Goal: Task Accomplishment & Management: Manage account settings

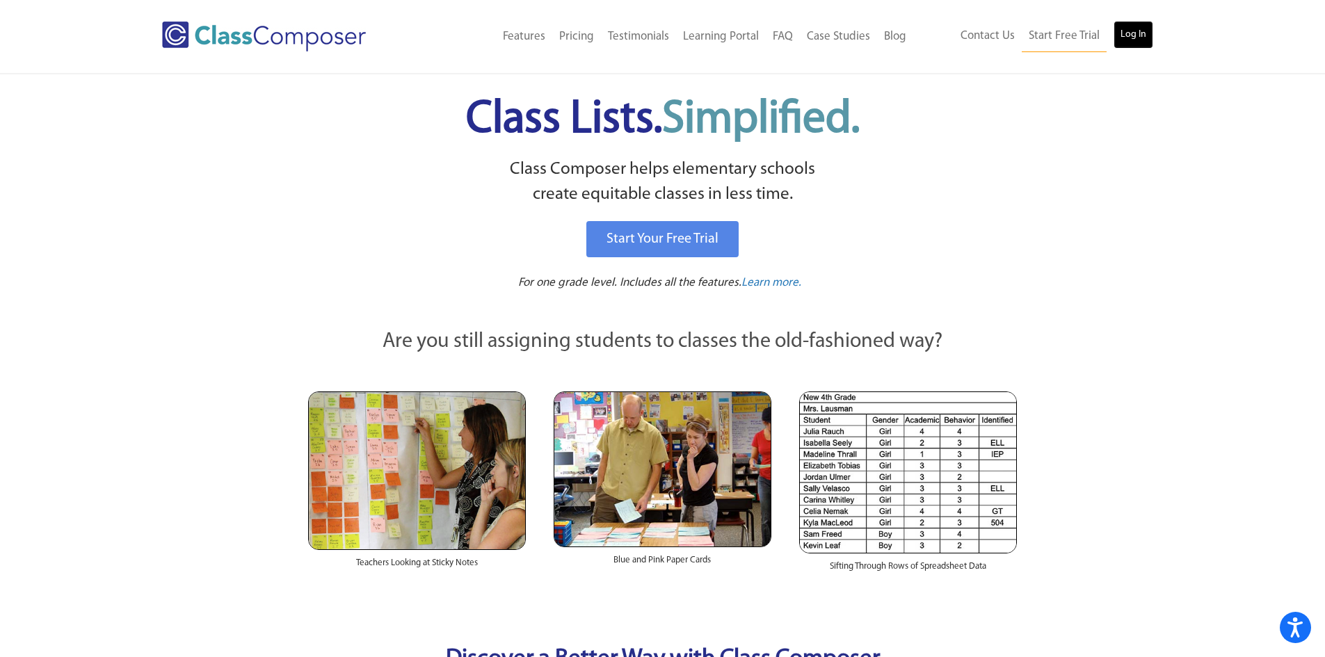
click at [1119, 40] on link "Log In" at bounding box center [1134, 35] width 40 height 28
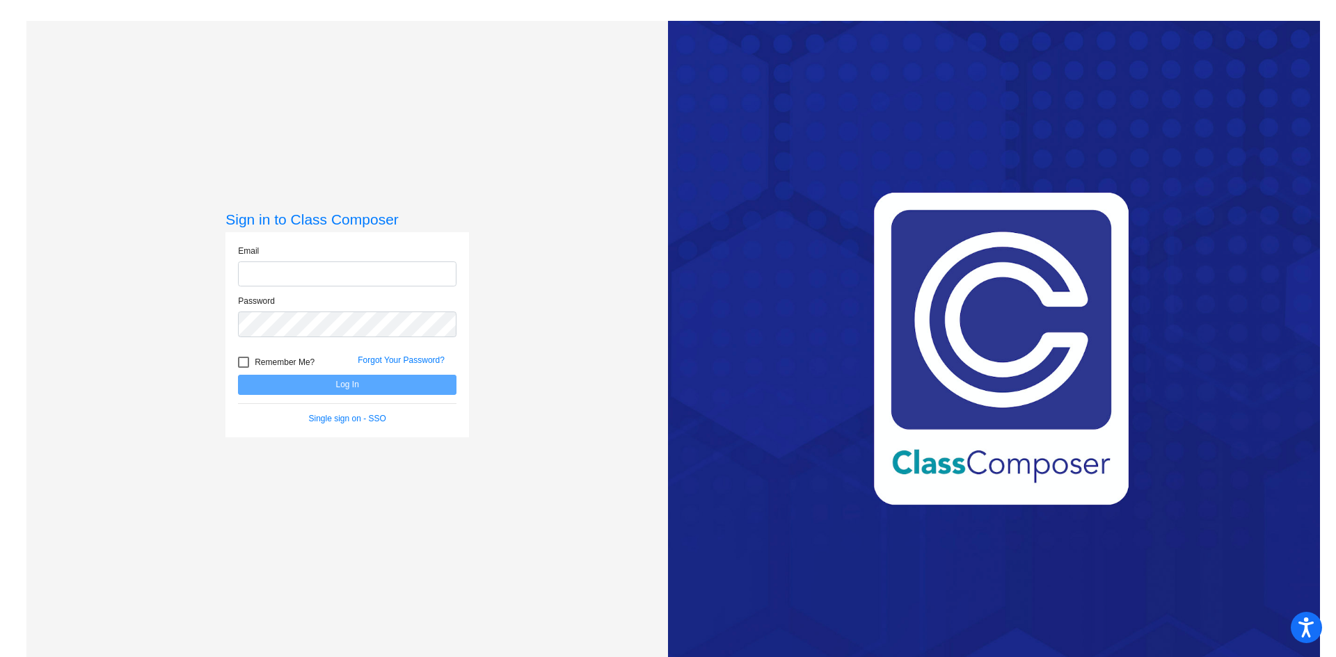
type input "[EMAIL_ADDRESS][DOMAIN_NAME]"
click at [343, 387] on button "Log In" at bounding box center [347, 385] width 218 height 20
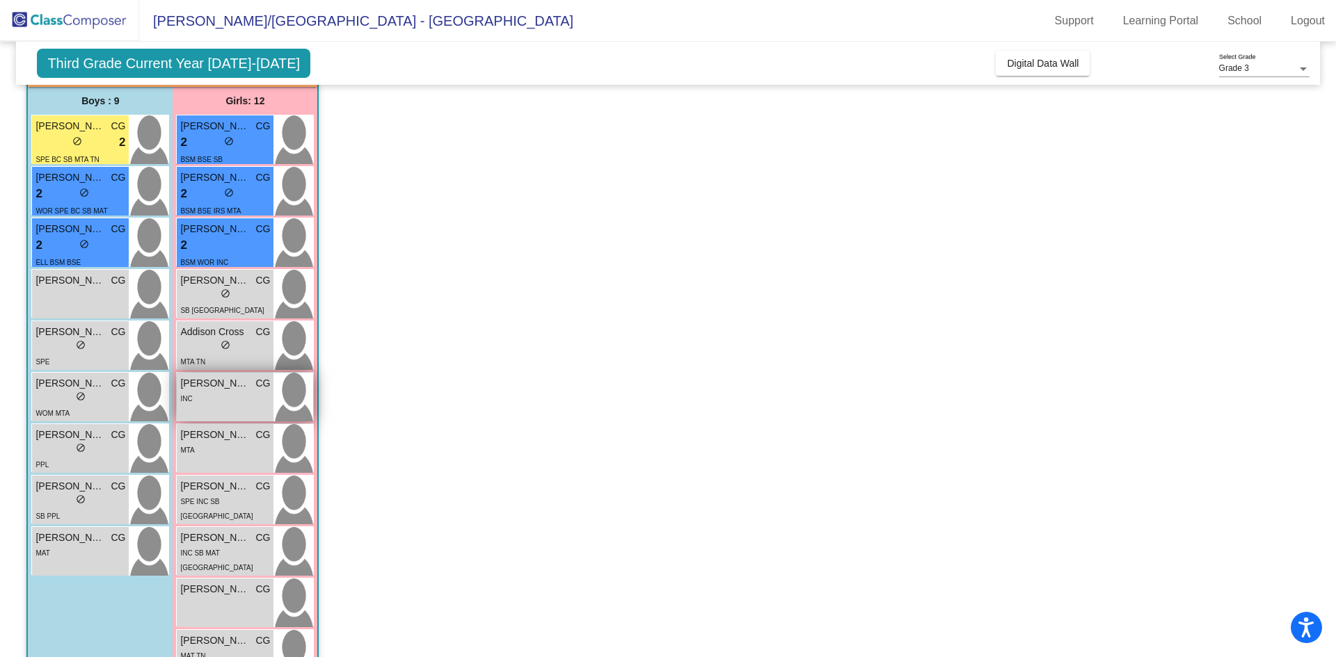
scroll to position [66, 0]
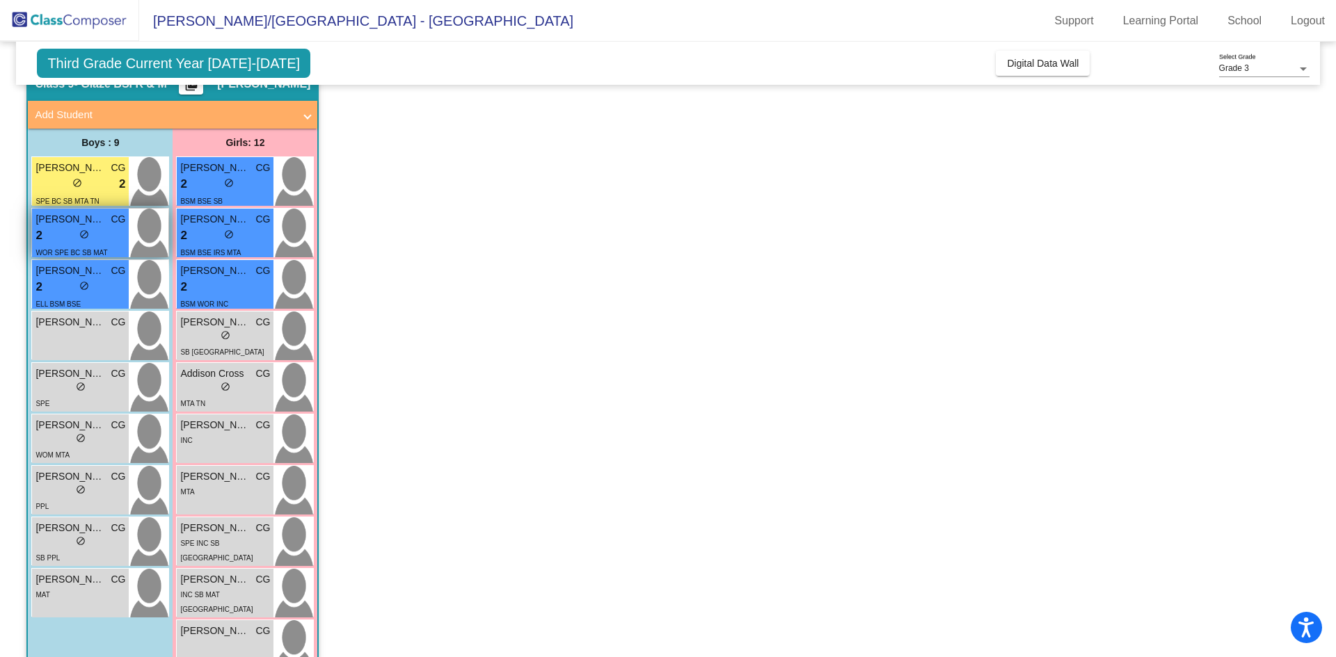
click at [106, 240] on div "2 lock do_not_disturb_alt" at bounding box center [80, 236] width 90 height 18
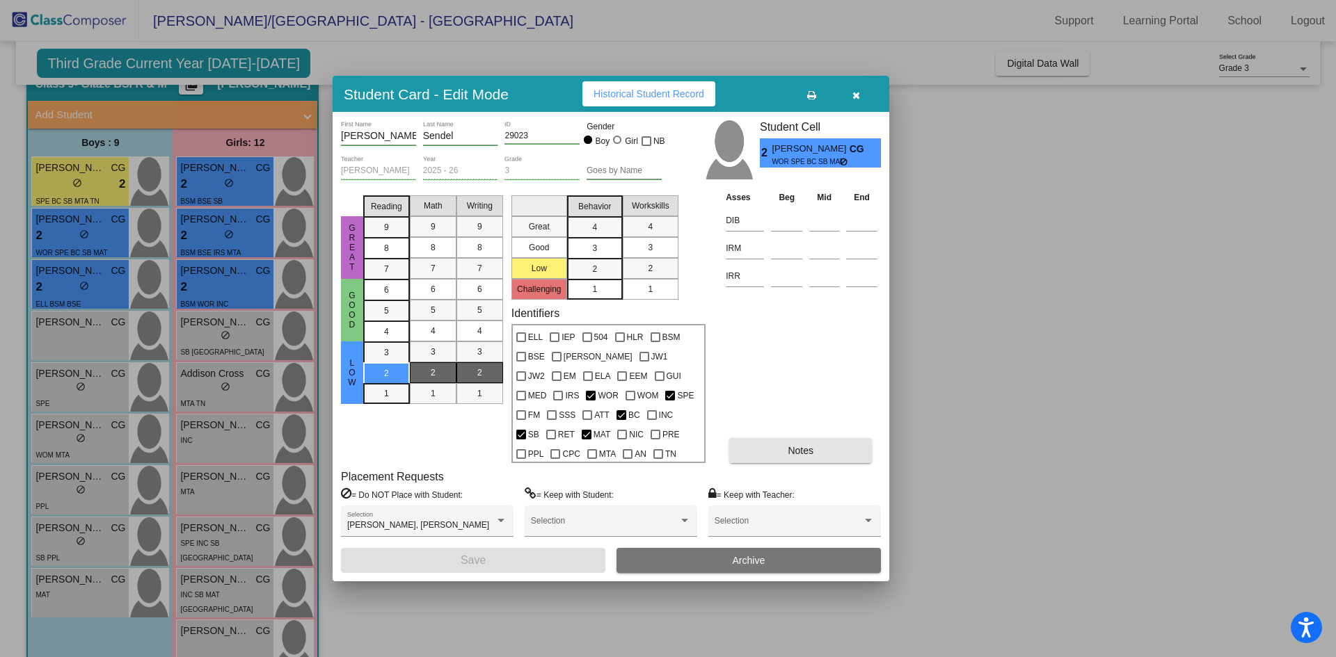
click at [816, 452] on button "Notes" at bounding box center [800, 450] width 143 height 25
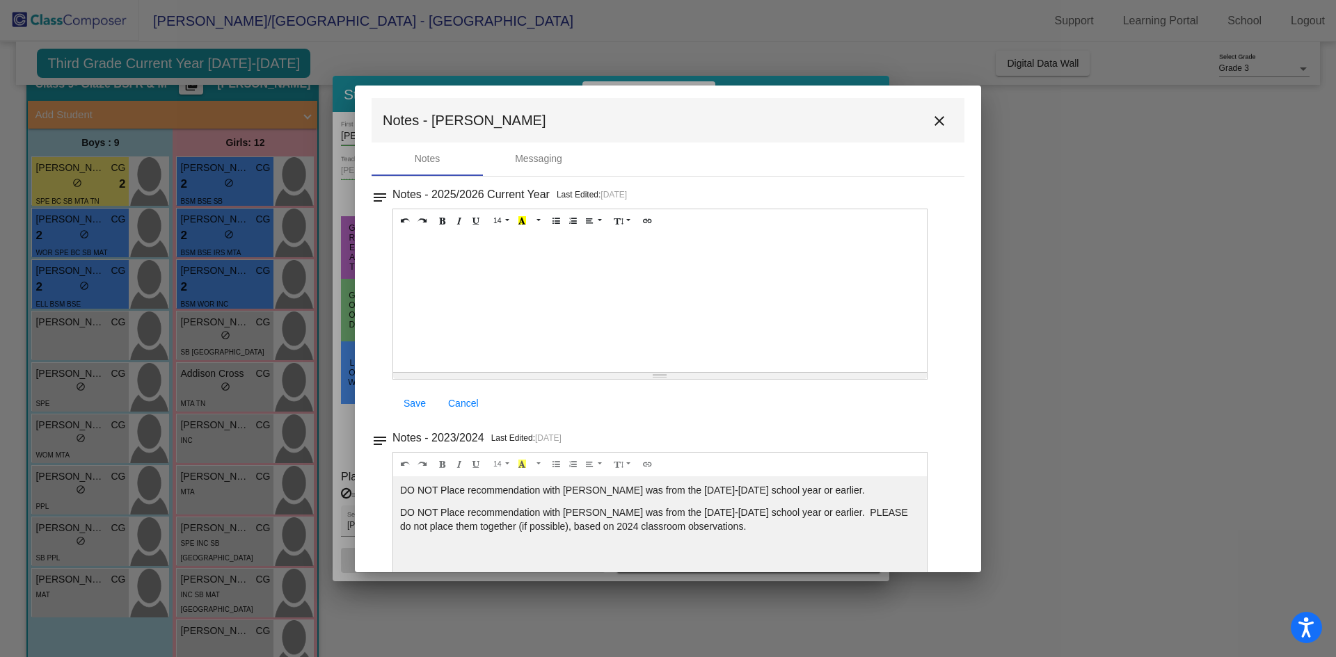
scroll to position [0, 0]
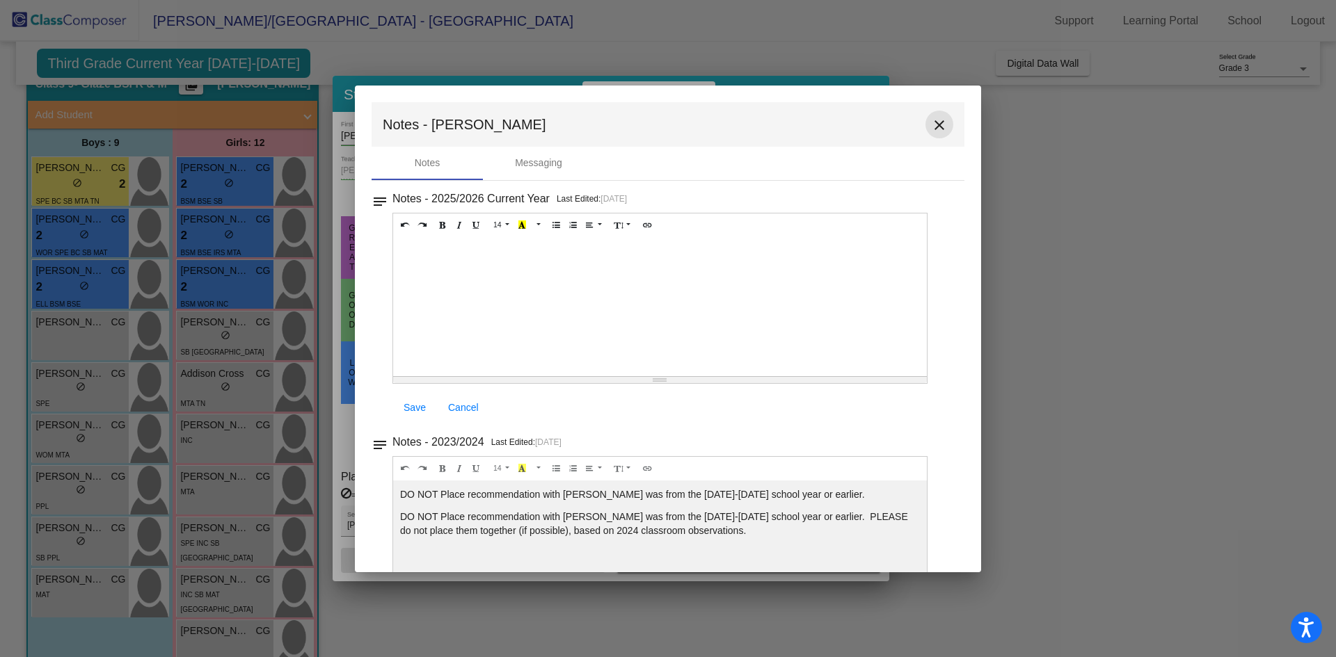
click at [939, 118] on mat-icon "close" at bounding box center [939, 125] width 17 height 17
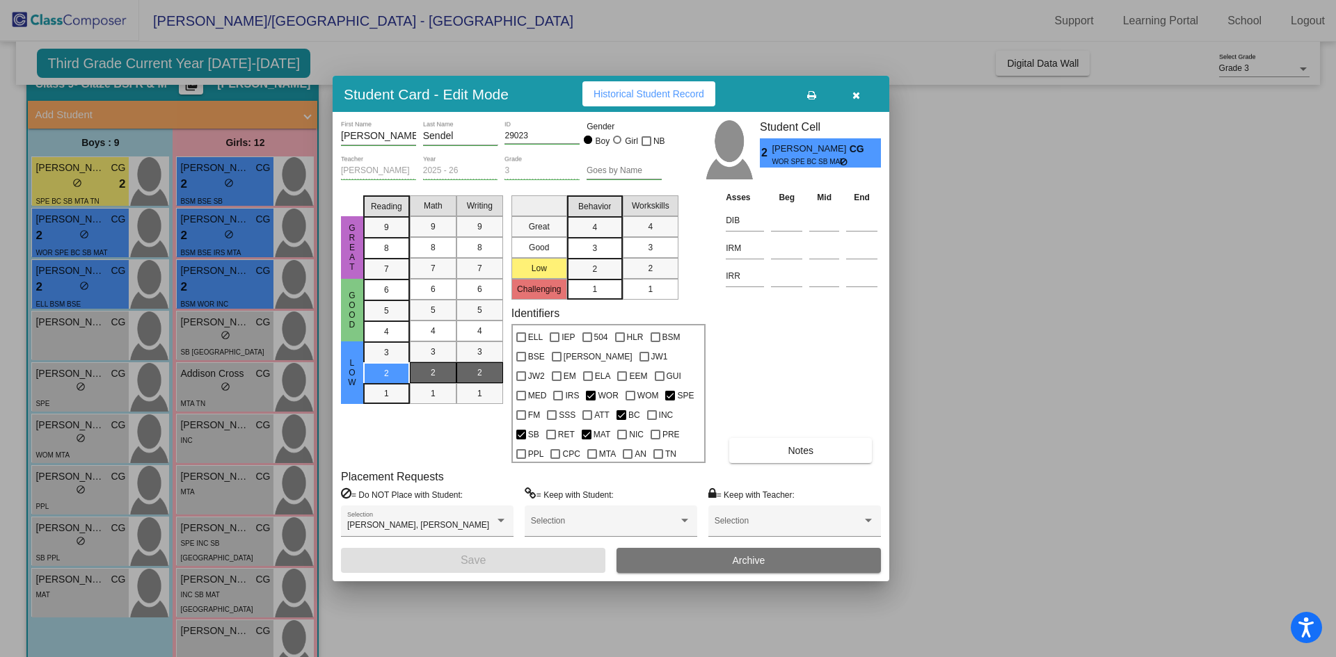
click at [237, 342] on div at bounding box center [668, 328] width 1336 height 657
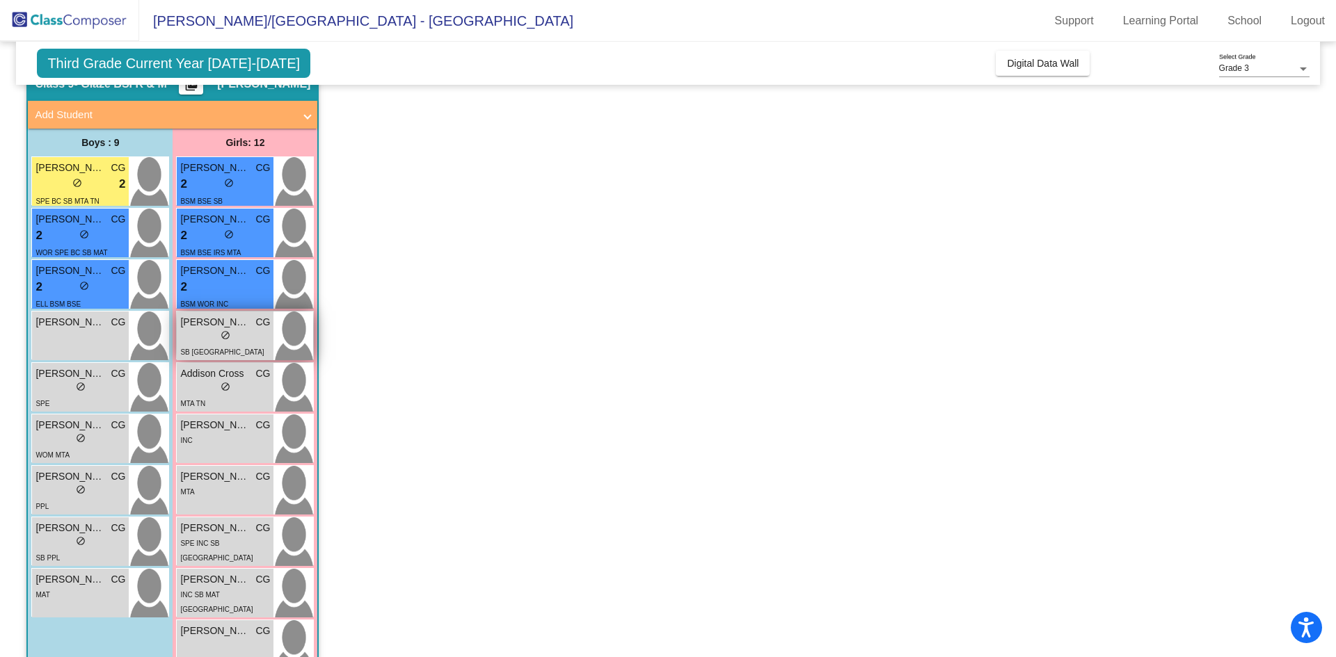
click at [251, 342] on div "lock do_not_disturb_alt" at bounding box center [225, 337] width 90 height 15
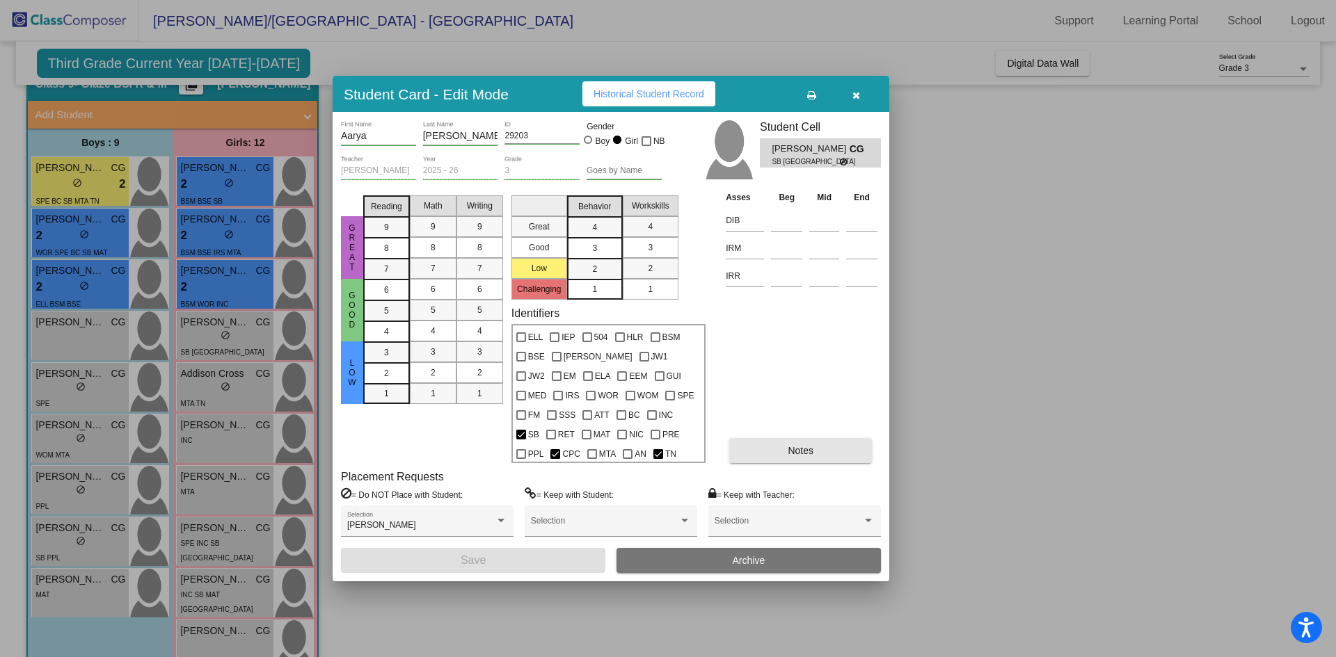
click at [790, 444] on button "Notes" at bounding box center [800, 450] width 143 height 25
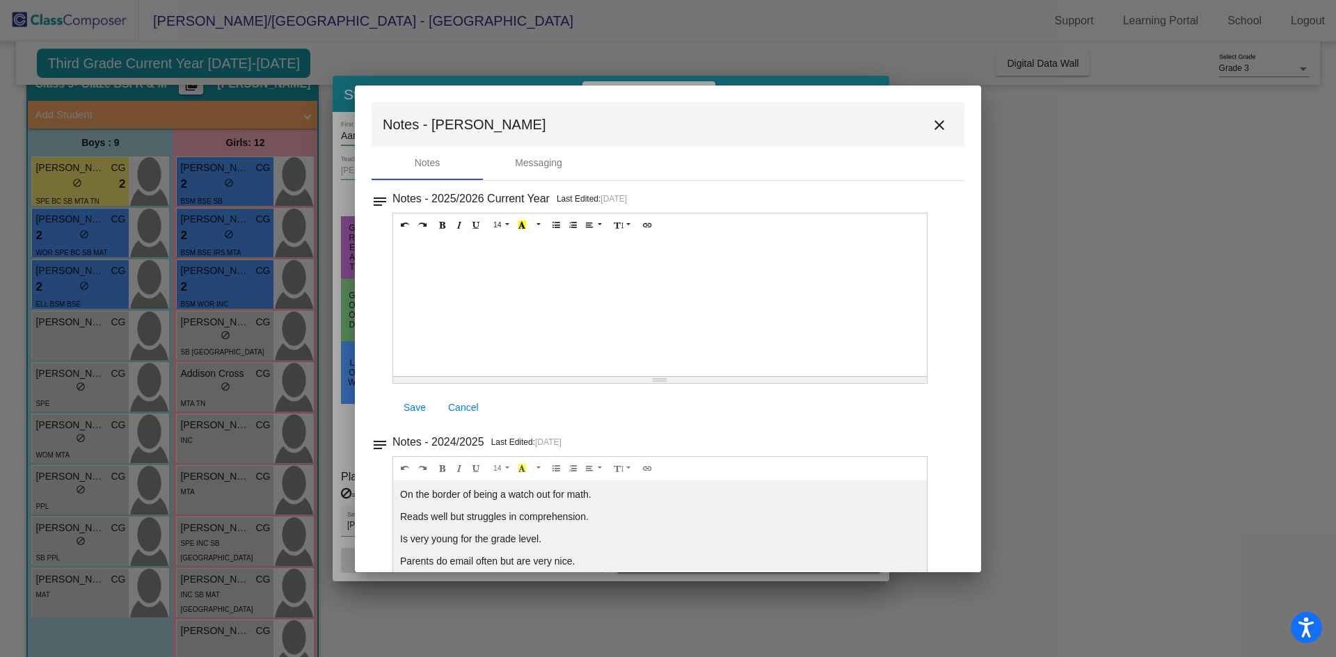
click at [931, 127] on mat-icon "close" at bounding box center [939, 125] width 17 height 17
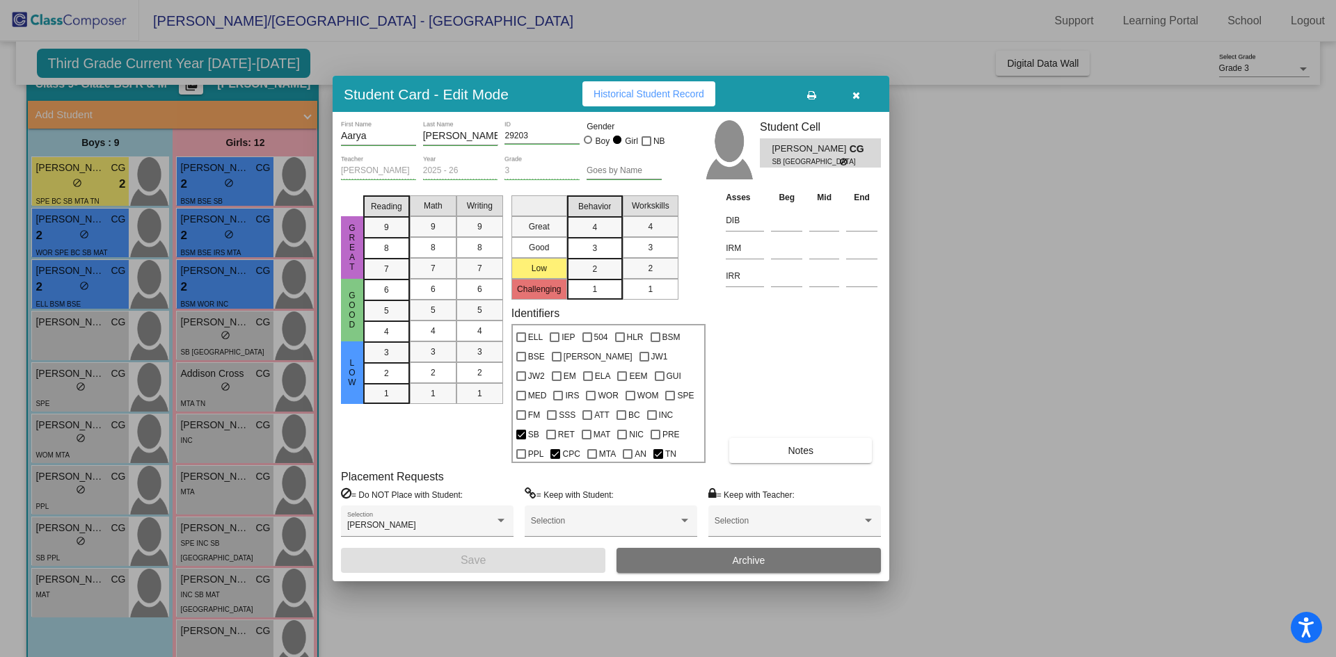
click at [104, 280] on div at bounding box center [668, 328] width 1336 height 657
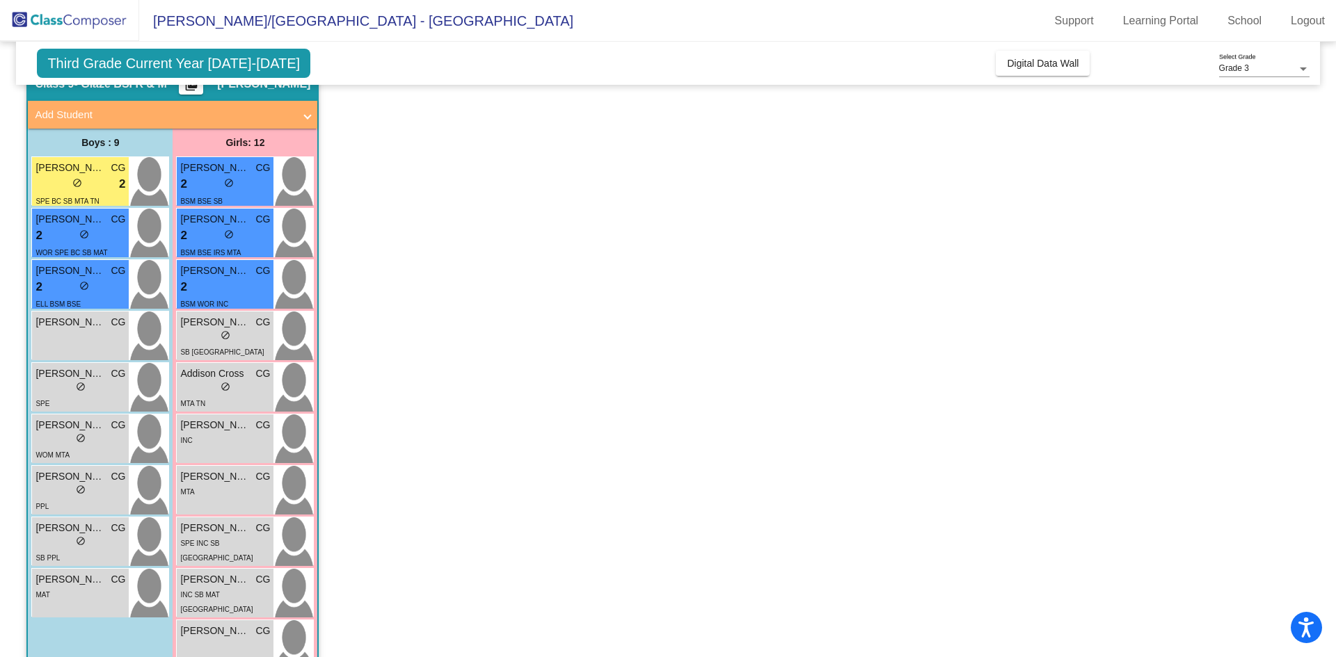
click at [104, 280] on div "2 lock do_not_disturb_alt" at bounding box center [80, 287] width 90 height 18
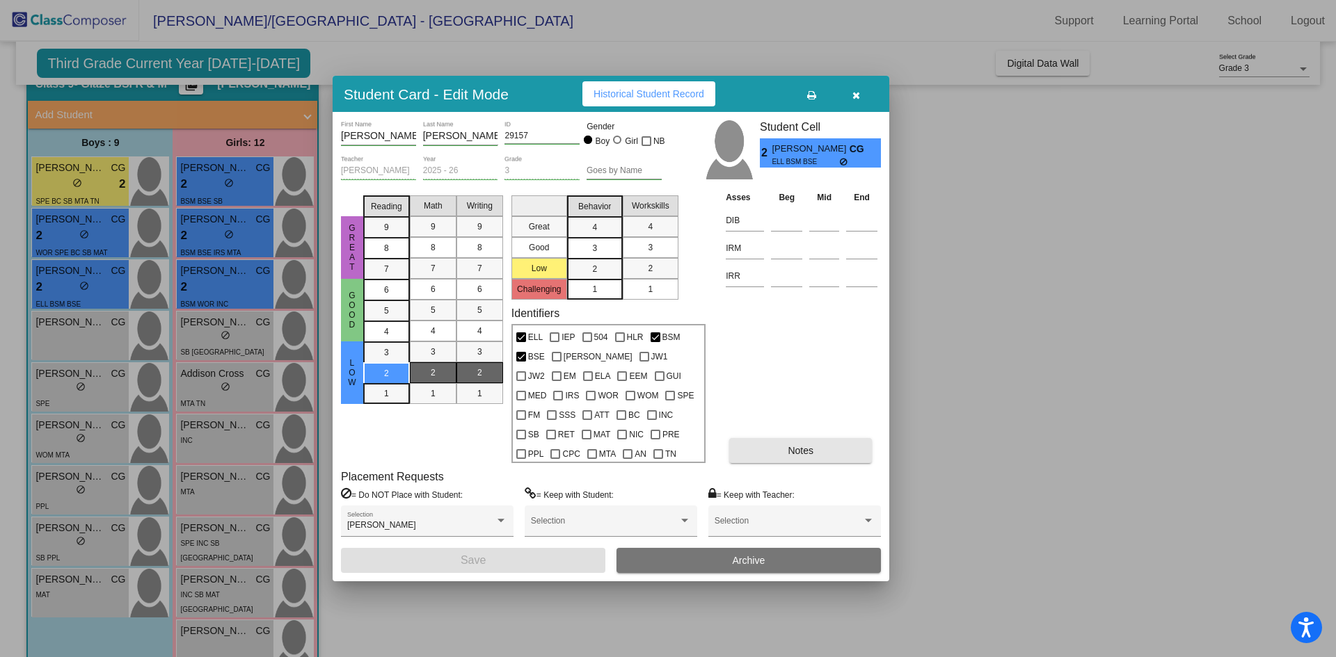
click at [823, 450] on button "Notes" at bounding box center [800, 450] width 143 height 25
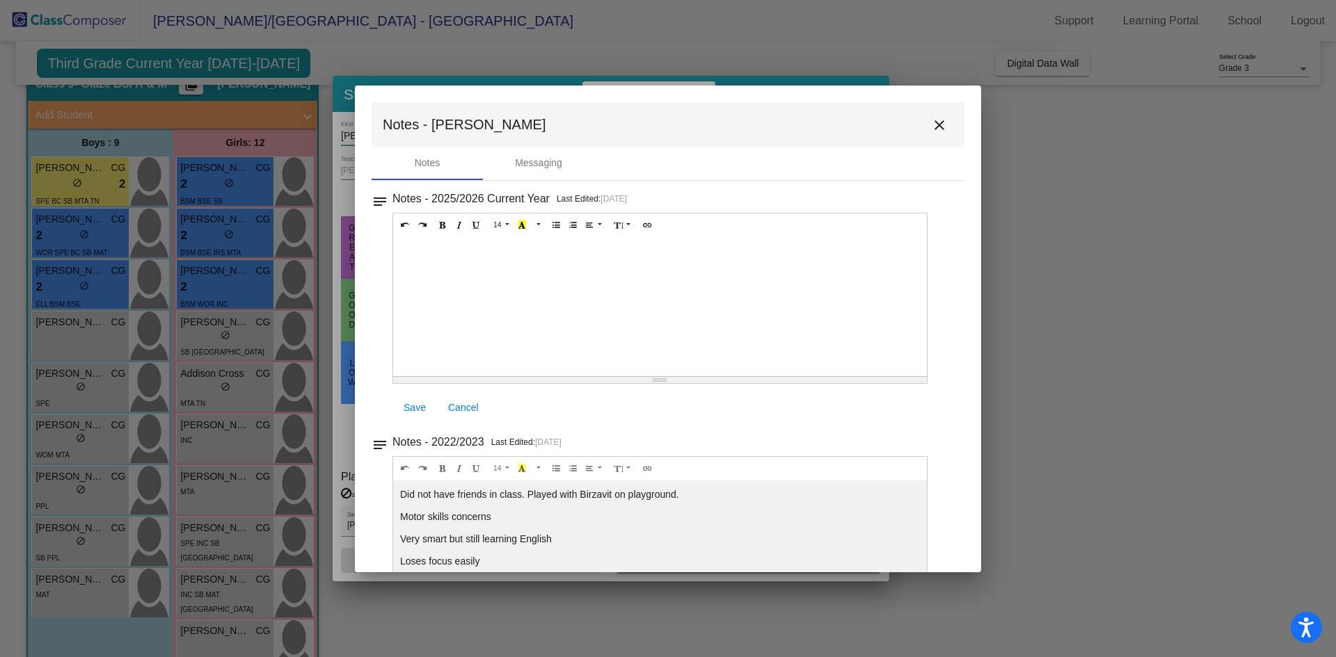
scroll to position [70, 0]
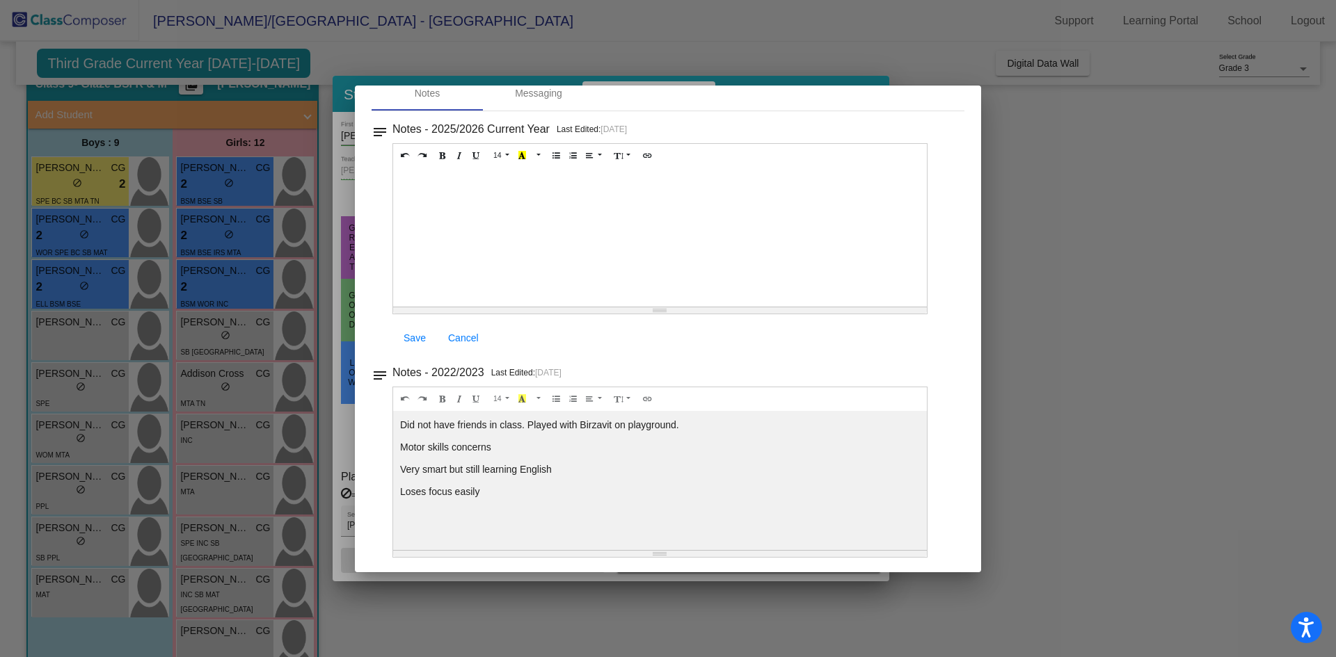
click at [1090, 121] on div at bounding box center [668, 328] width 1336 height 657
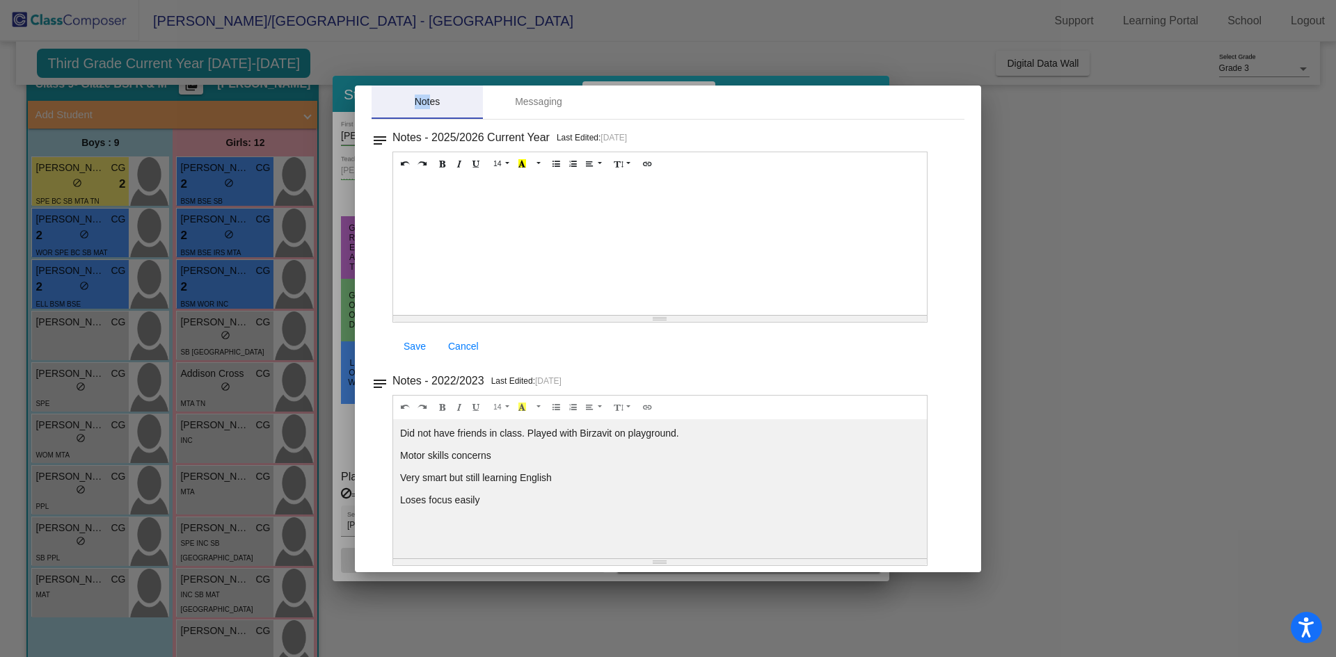
scroll to position [0, 0]
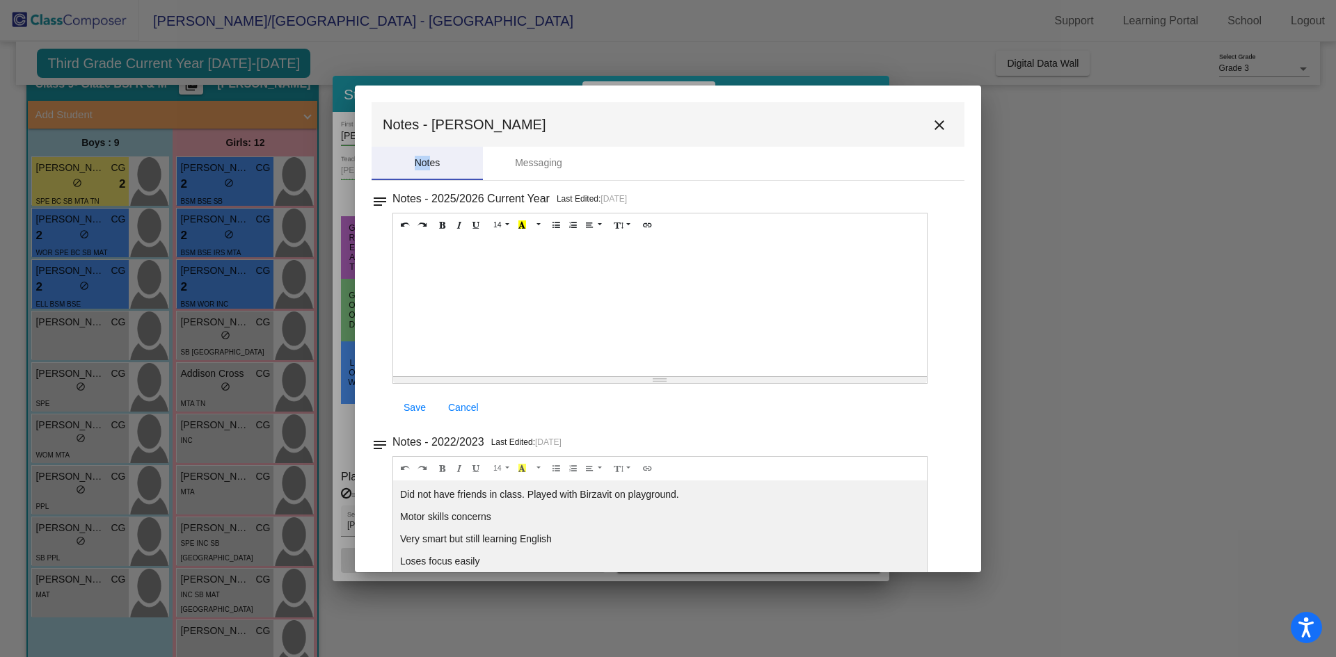
click at [433, 90] on mat-dialog-container "Notes - [PERSON_NAME] close Notes Messaging notes Notes - 2025/2026 Current Yea…" at bounding box center [668, 329] width 626 height 487
click at [941, 125] on button "close" at bounding box center [939, 125] width 28 height 28
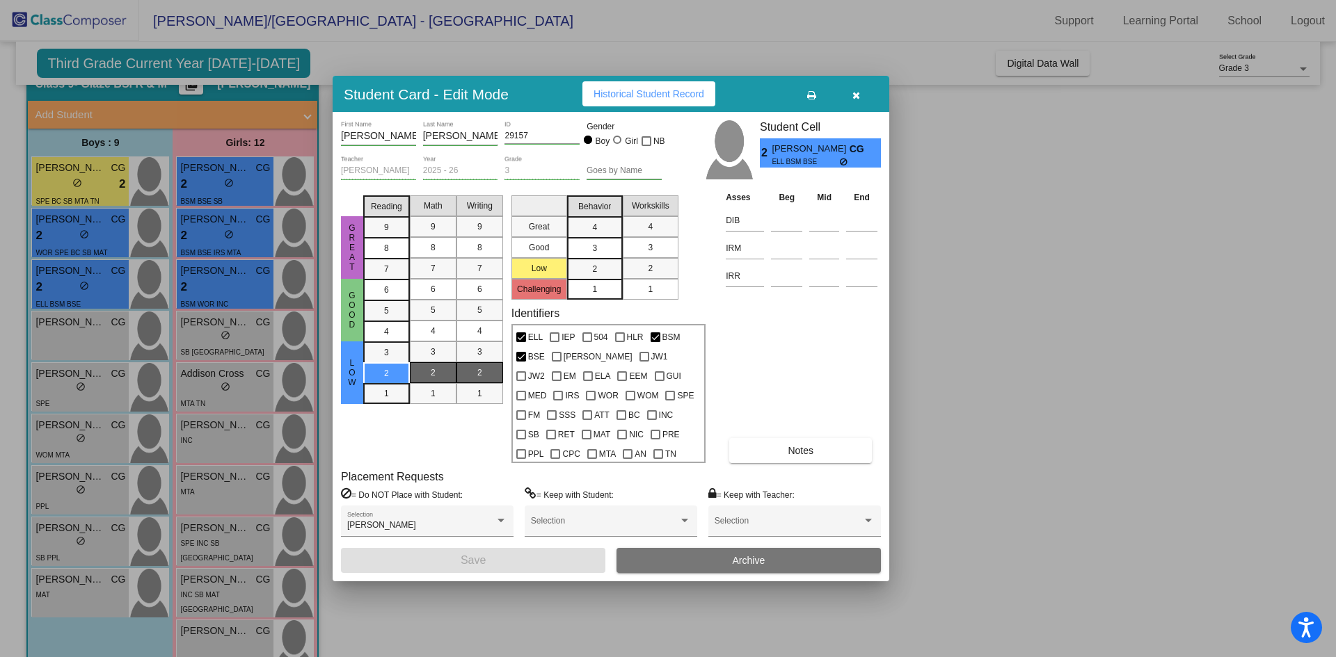
click at [236, 477] on div at bounding box center [668, 328] width 1336 height 657
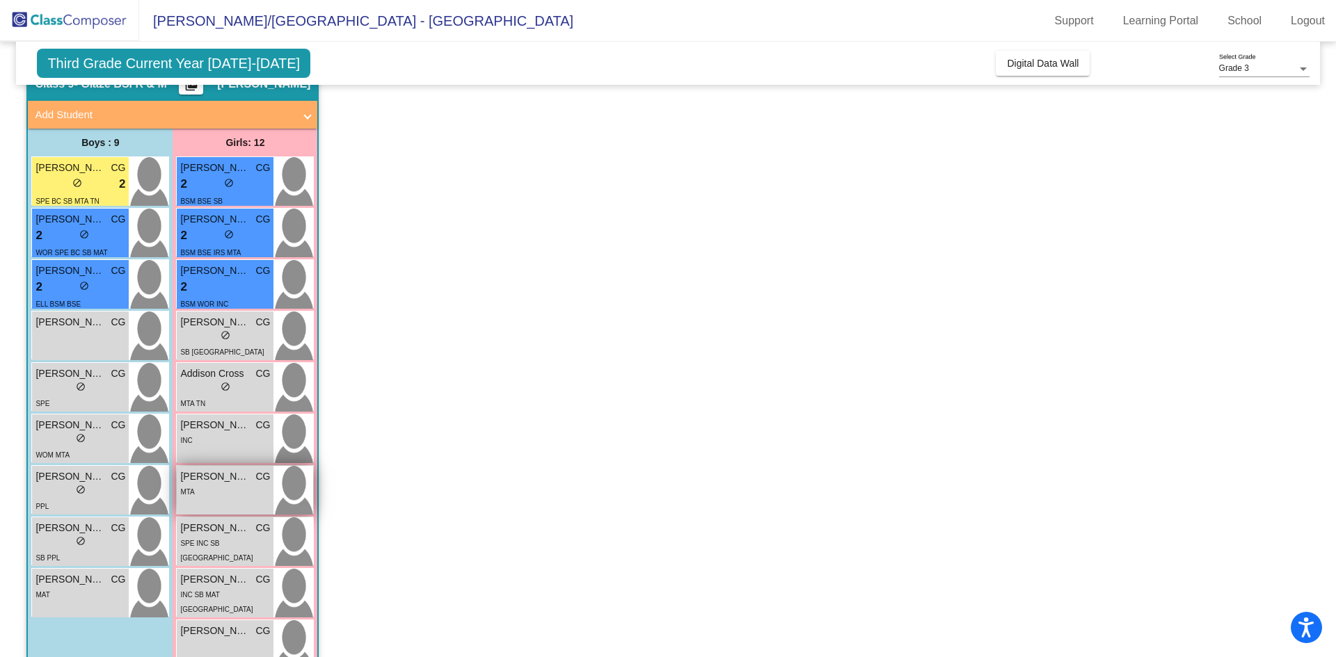
click at [237, 477] on span "[PERSON_NAME]" at bounding box center [215, 477] width 70 height 15
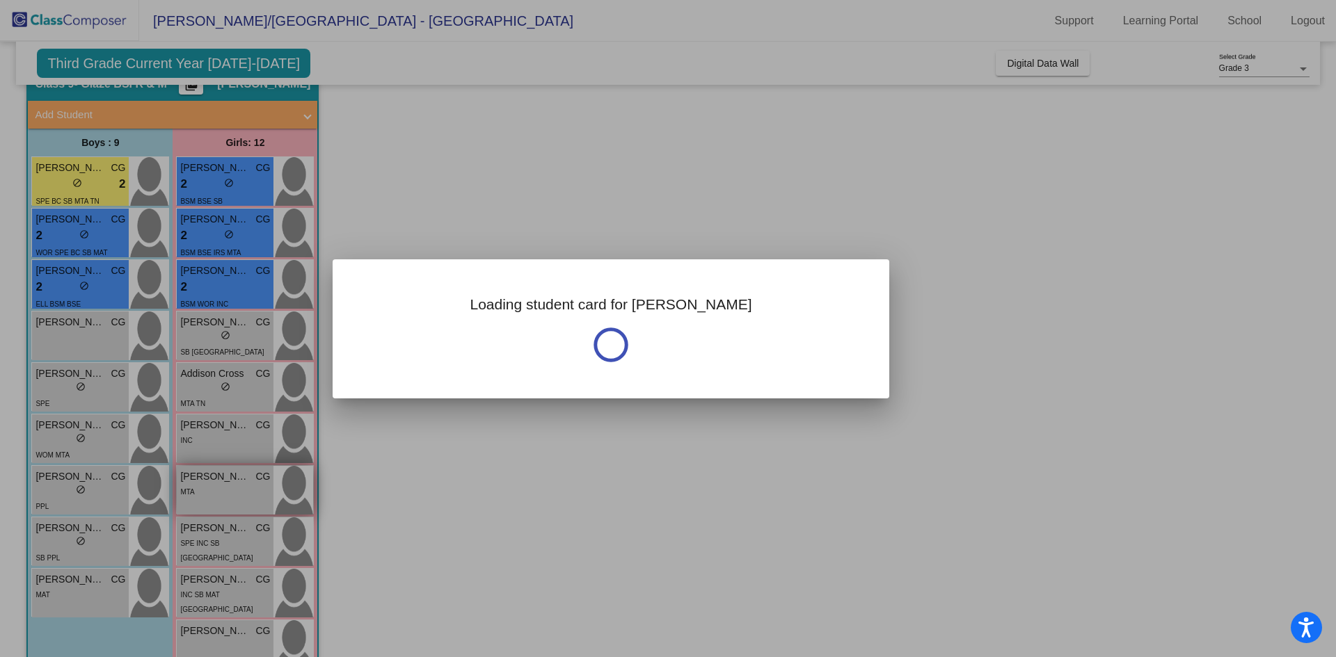
click at [237, 477] on div at bounding box center [668, 328] width 1336 height 657
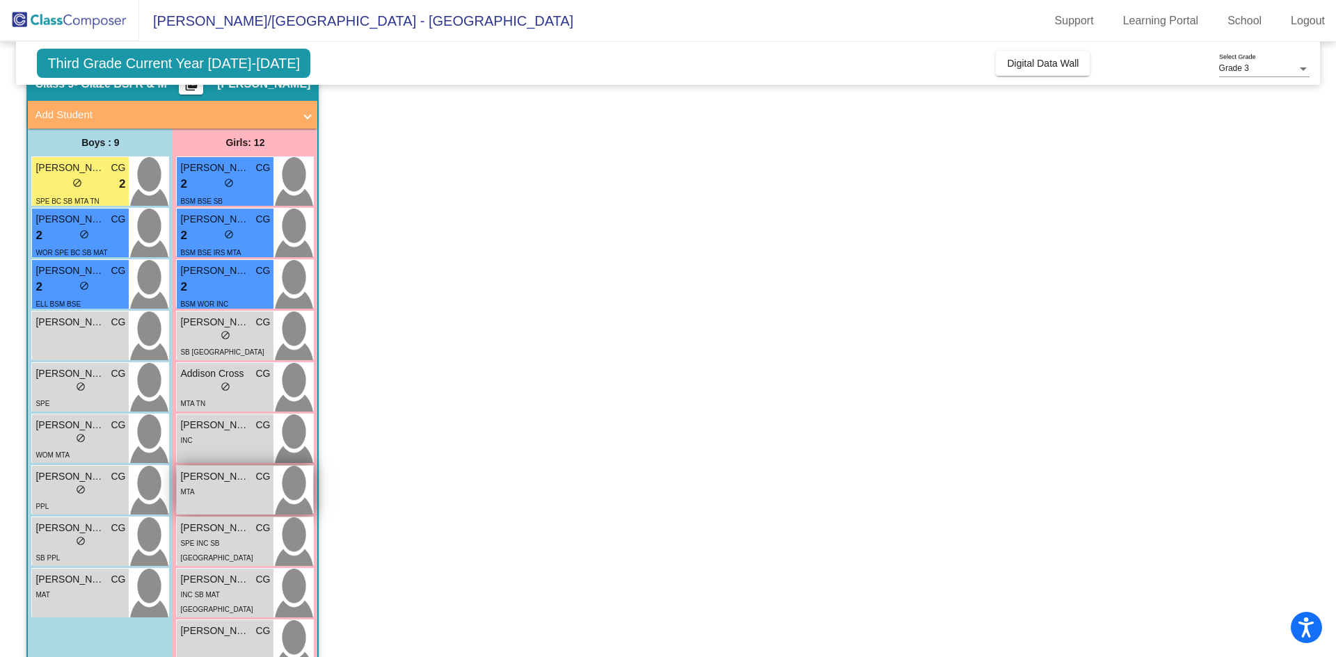
click at [237, 477] on span "[PERSON_NAME]" at bounding box center [215, 477] width 70 height 15
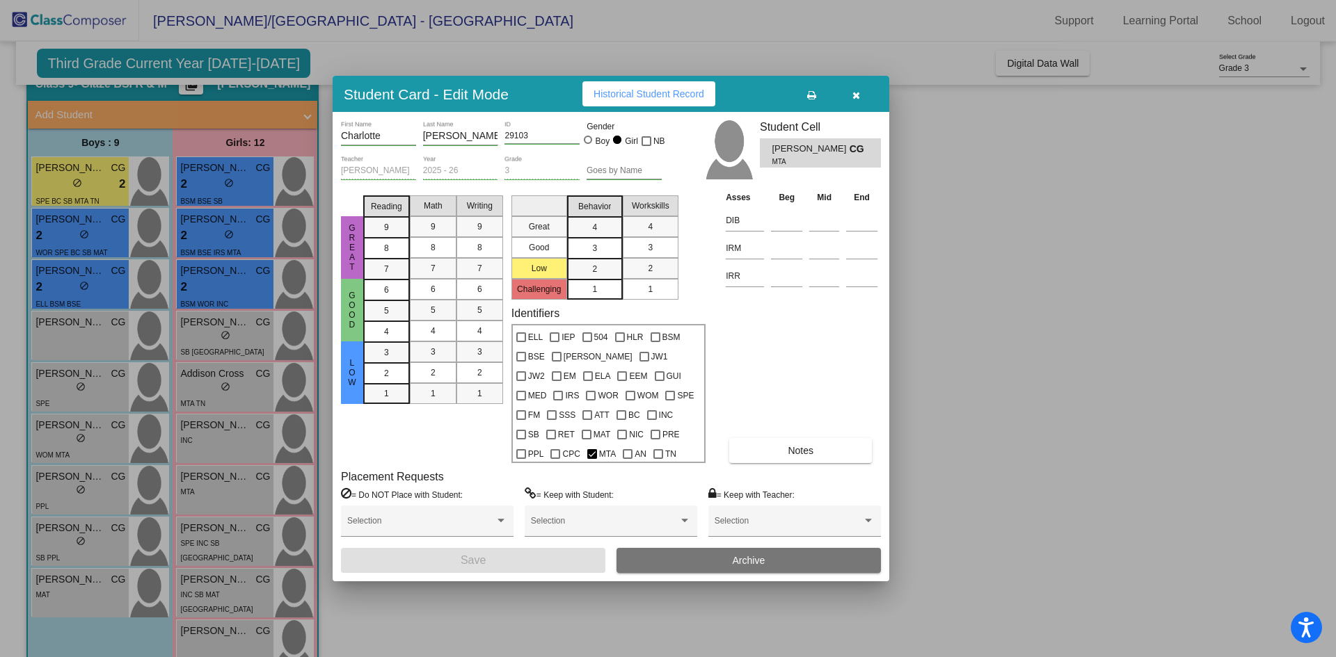
click at [807, 451] on span "Notes" at bounding box center [801, 450] width 26 height 11
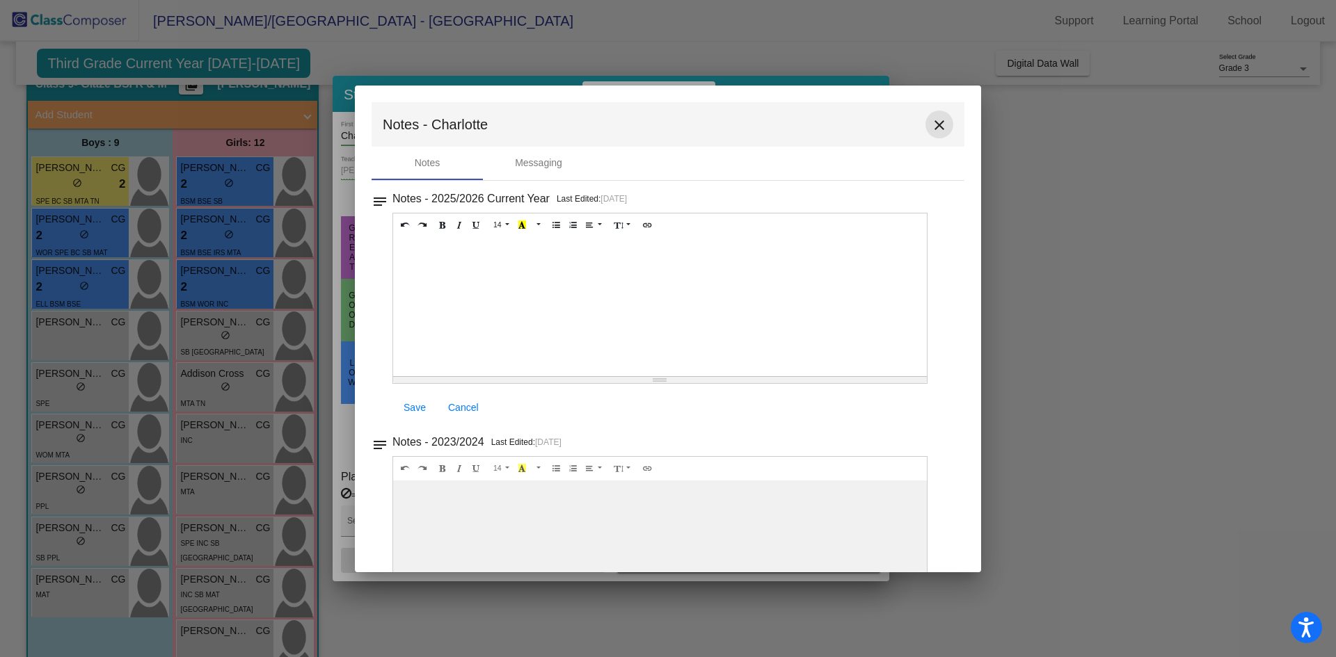
click at [931, 125] on mat-icon "close" at bounding box center [939, 125] width 17 height 17
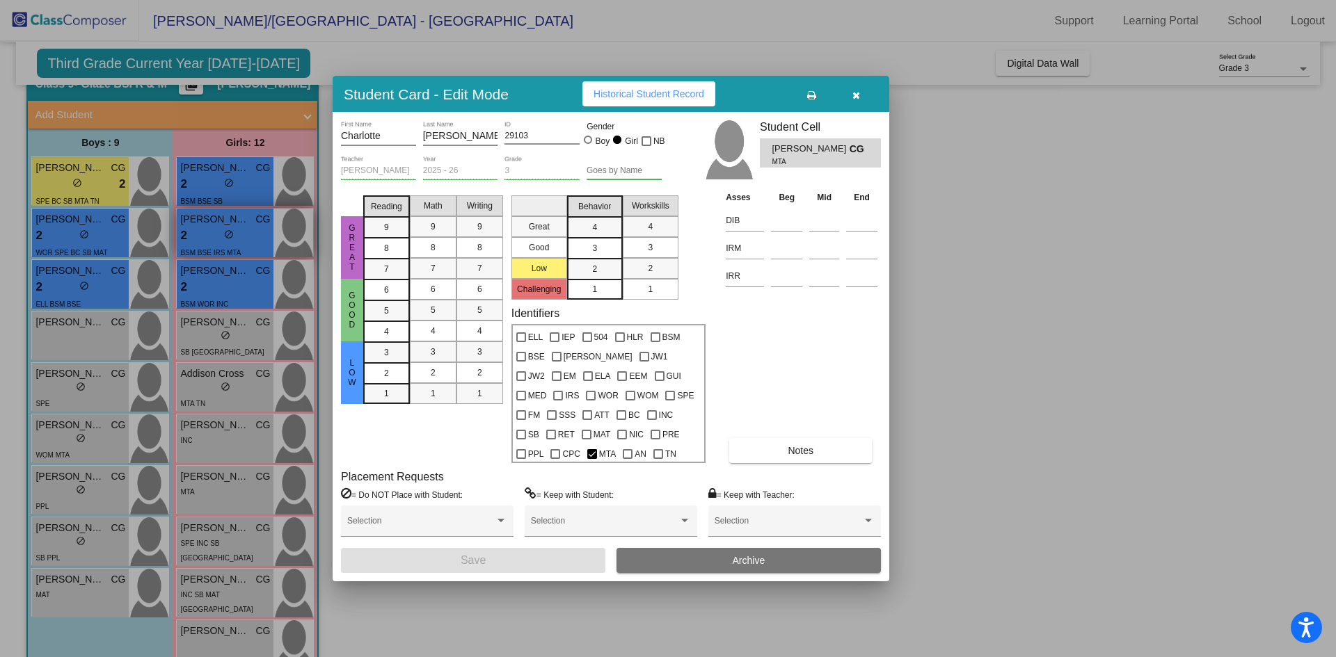
click at [230, 220] on div at bounding box center [668, 328] width 1336 height 657
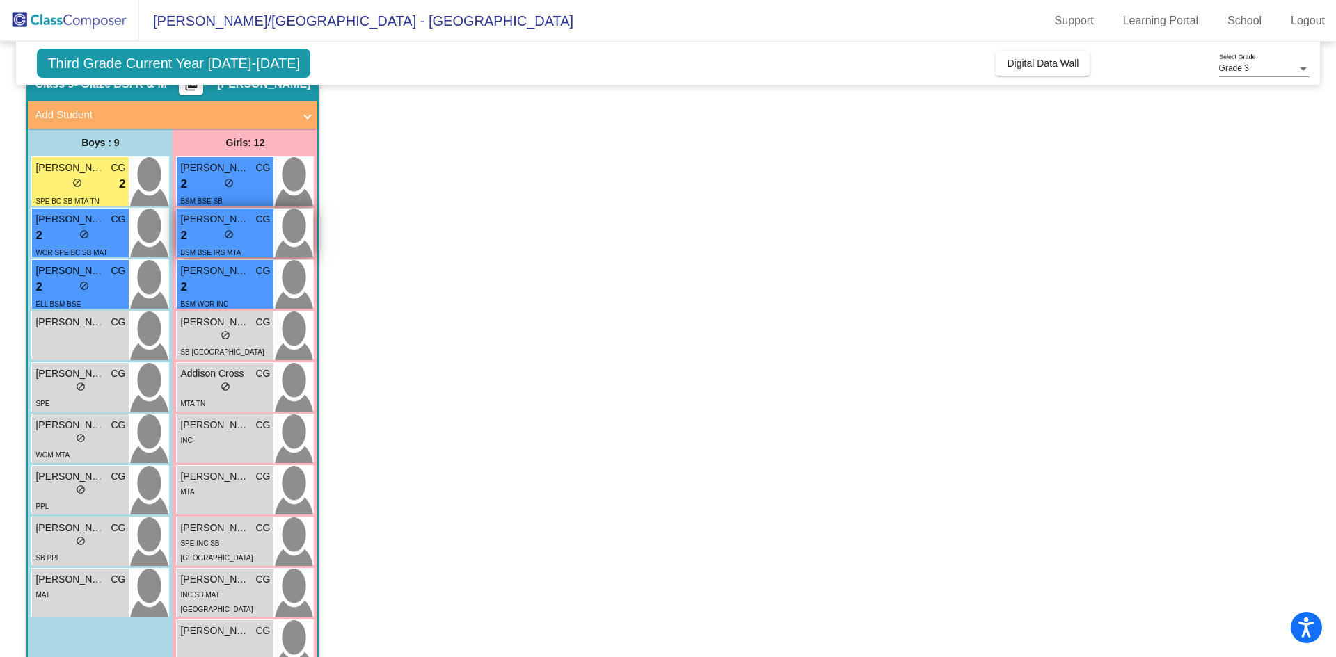
click at [230, 220] on span "[PERSON_NAME]" at bounding box center [215, 219] width 70 height 15
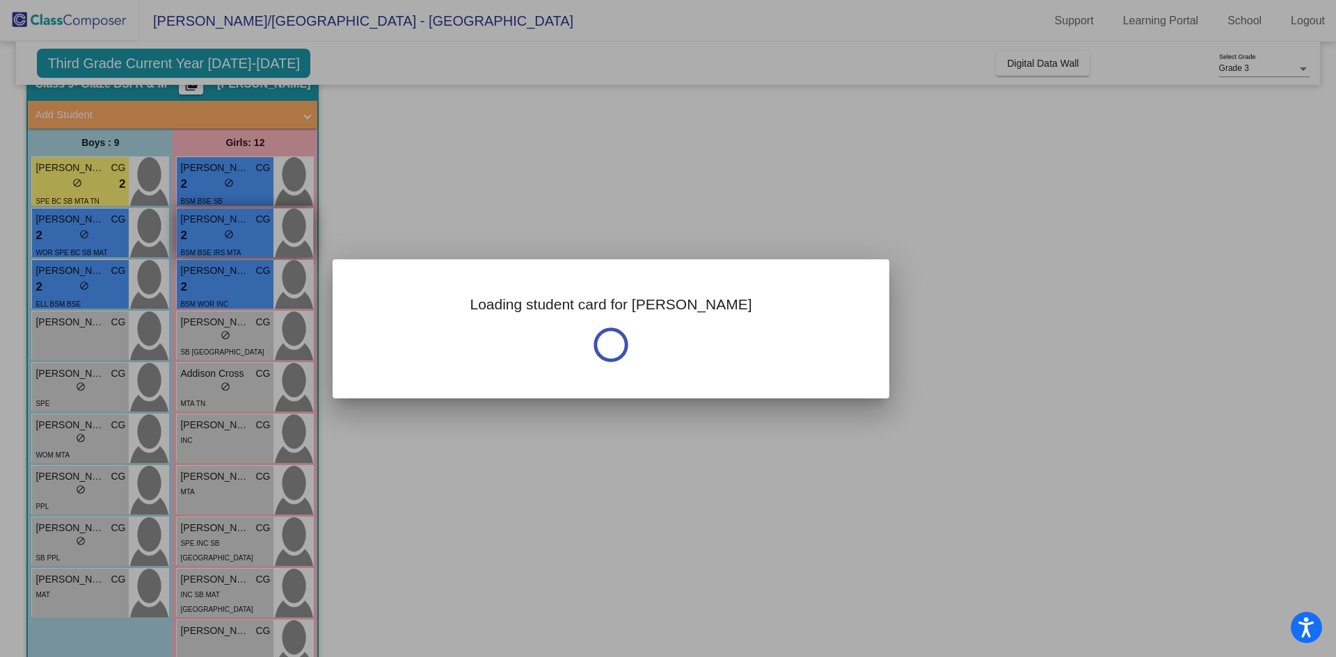
click at [230, 220] on div at bounding box center [668, 328] width 1336 height 657
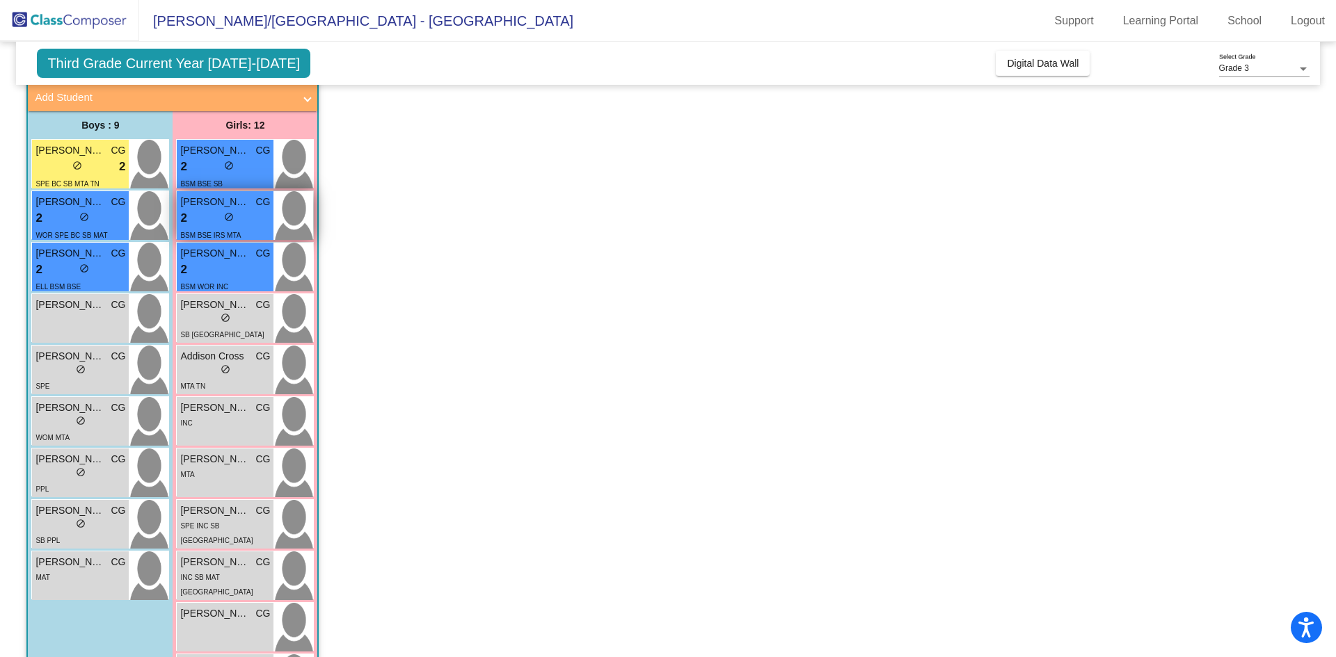
scroll to position [86, 0]
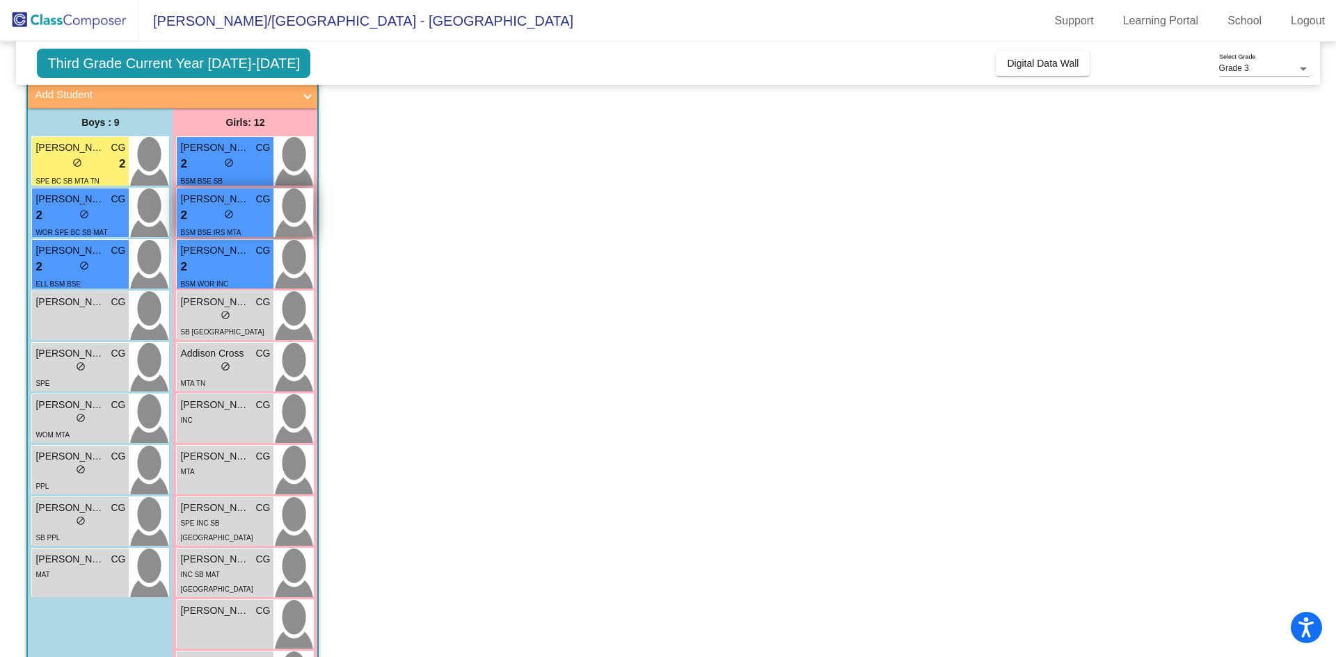
click at [250, 218] on div "2 lock do_not_disturb_alt" at bounding box center [225, 216] width 90 height 18
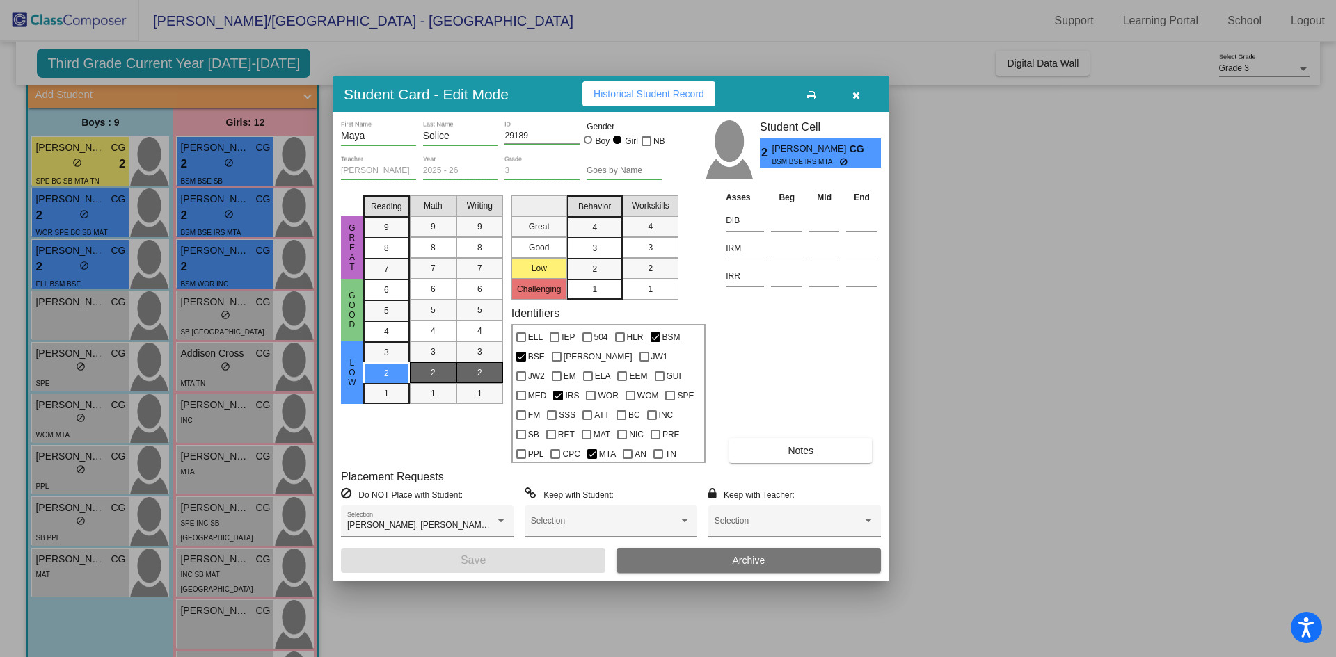
click at [816, 453] on button "Notes" at bounding box center [800, 450] width 143 height 25
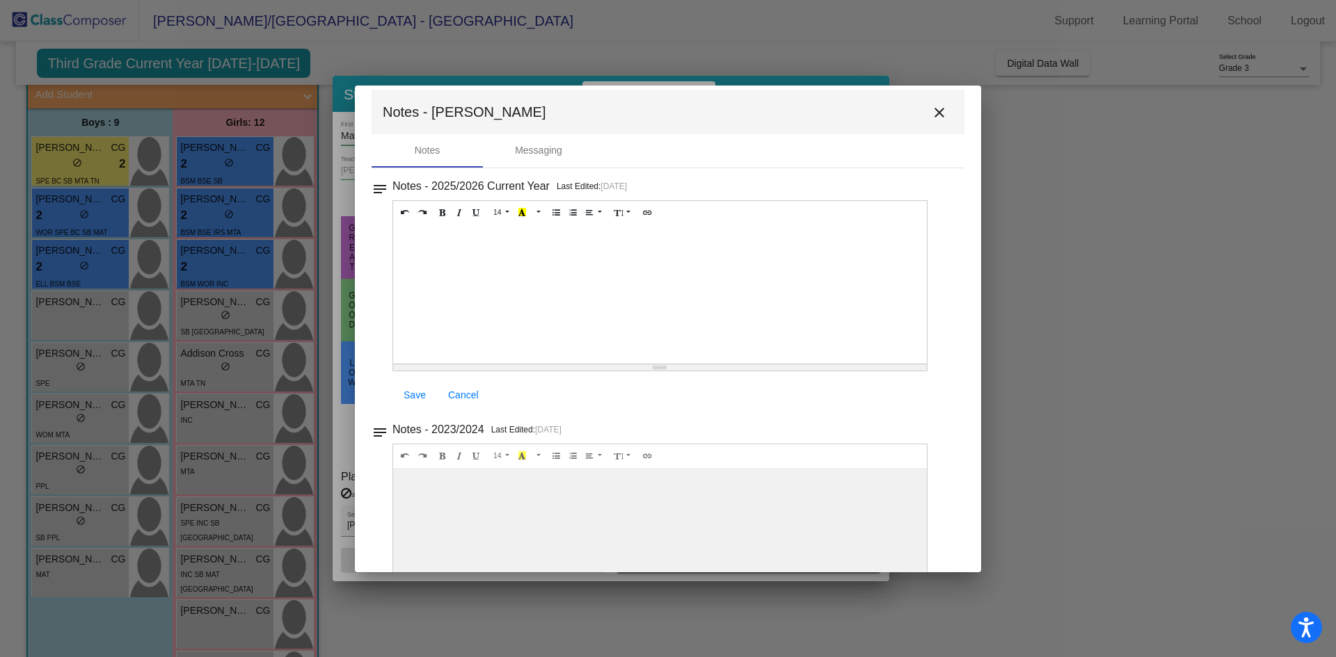
scroll to position [0, 0]
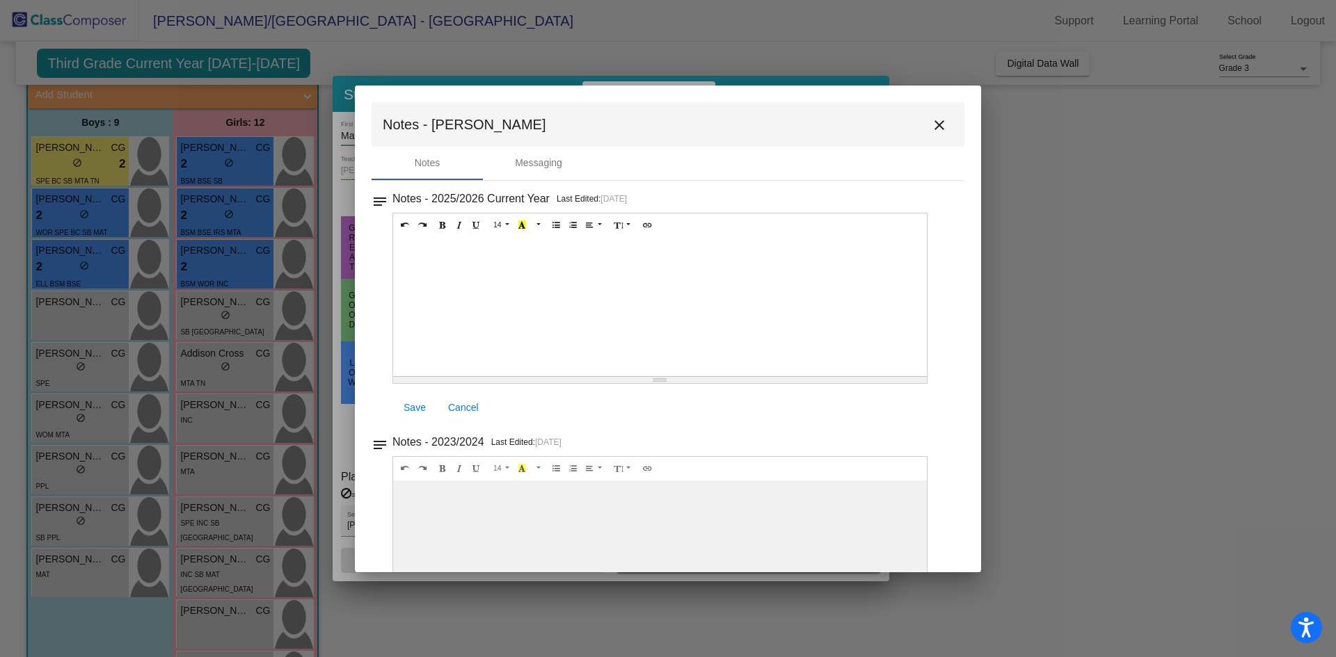
click at [939, 118] on mat-icon "close" at bounding box center [939, 125] width 17 height 17
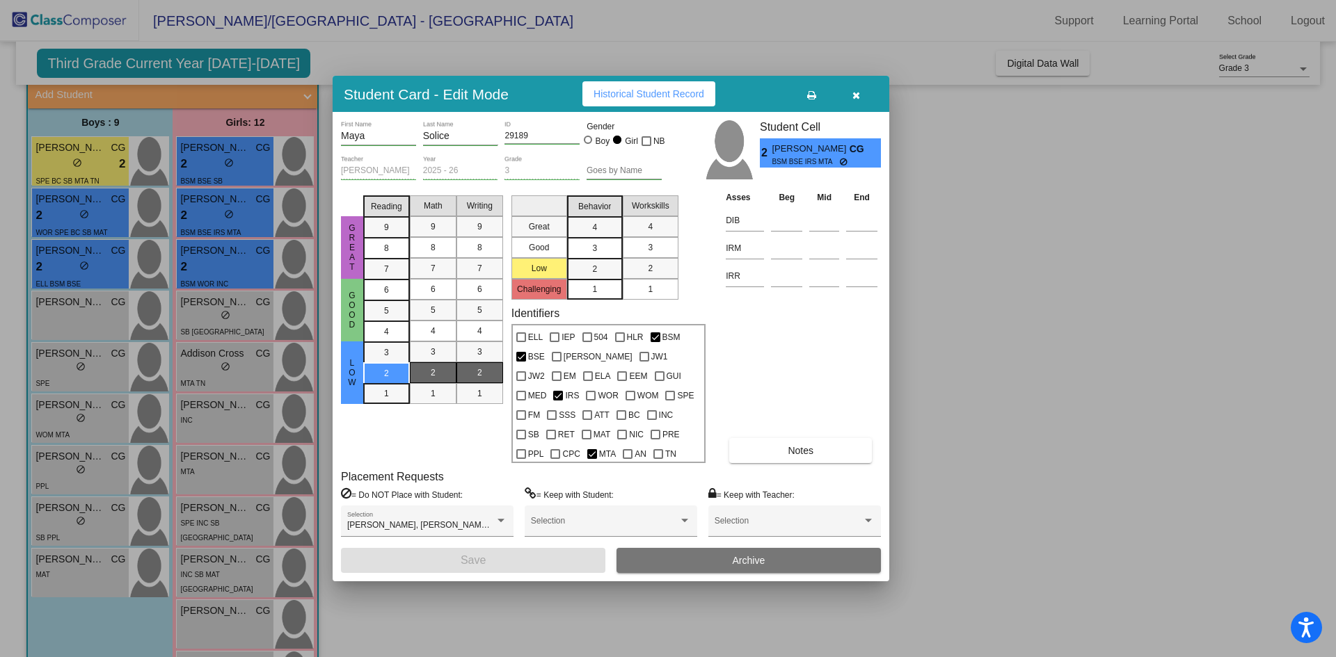
click at [94, 221] on div at bounding box center [668, 328] width 1336 height 657
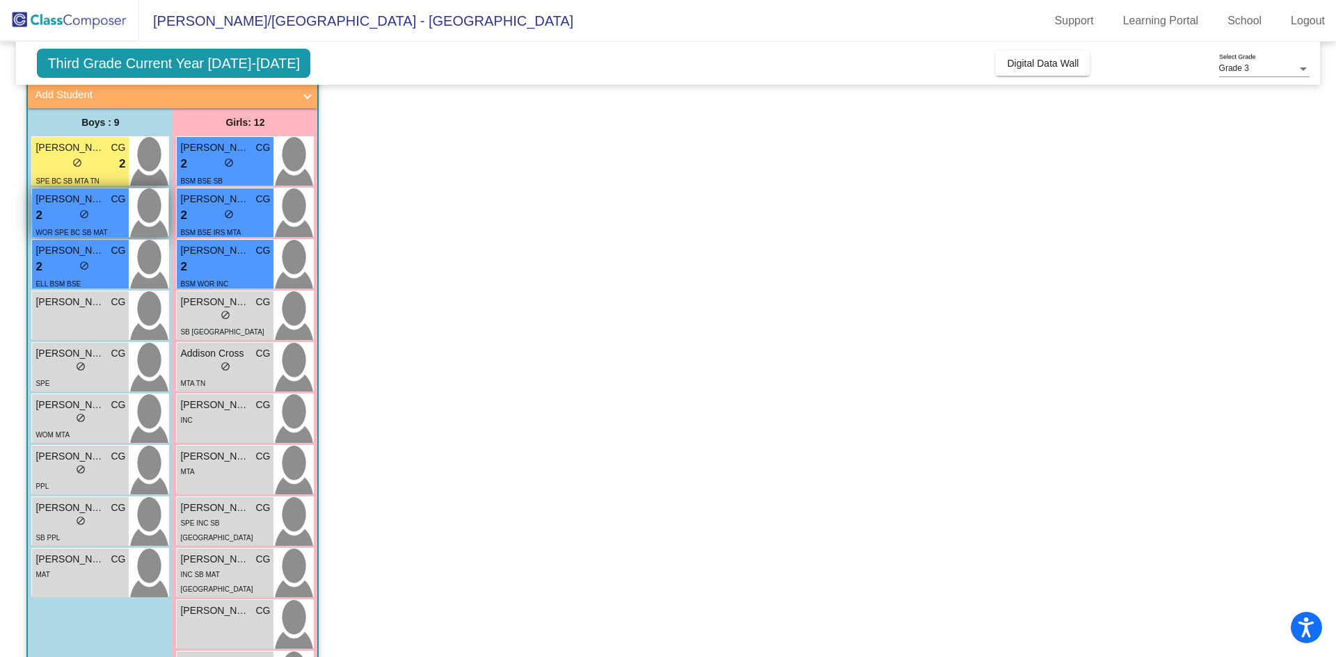
click at [102, 212] on div "2 lock do_not_disturb_alt" at bounding box center [80, 216] width 90 height 18
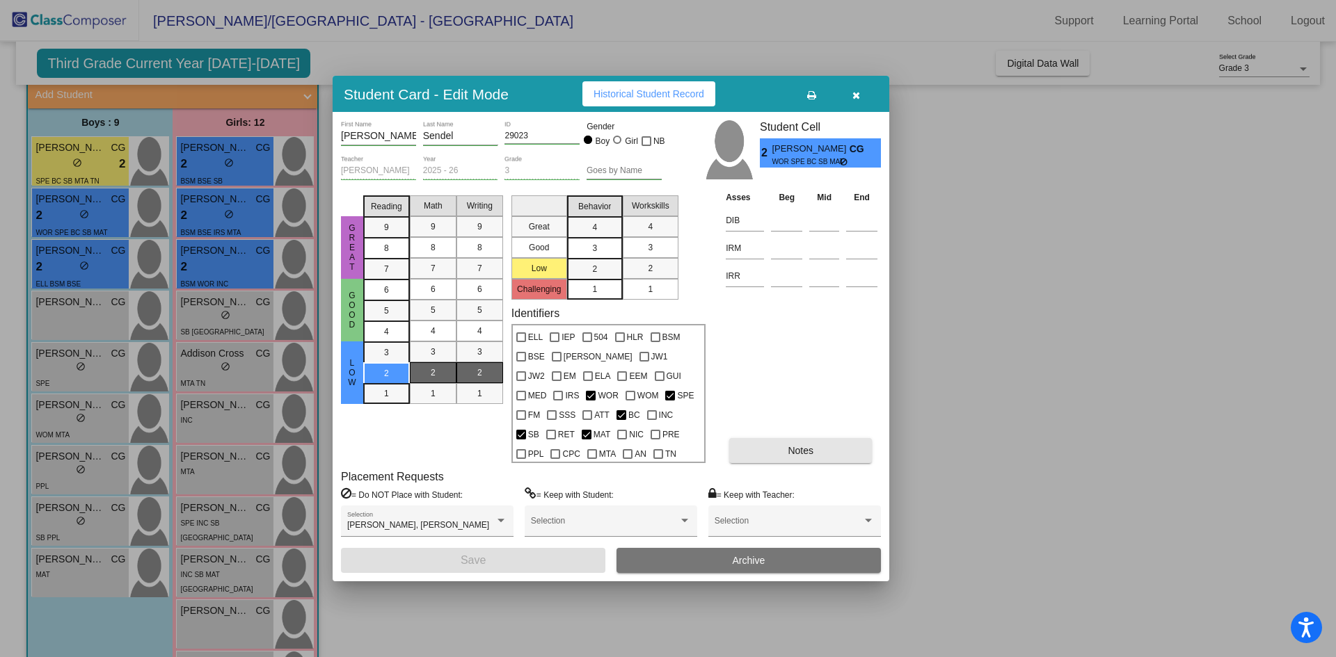
click at [783, 447] on button "Notes" at bounding box center [800, 450] width 143 height 25
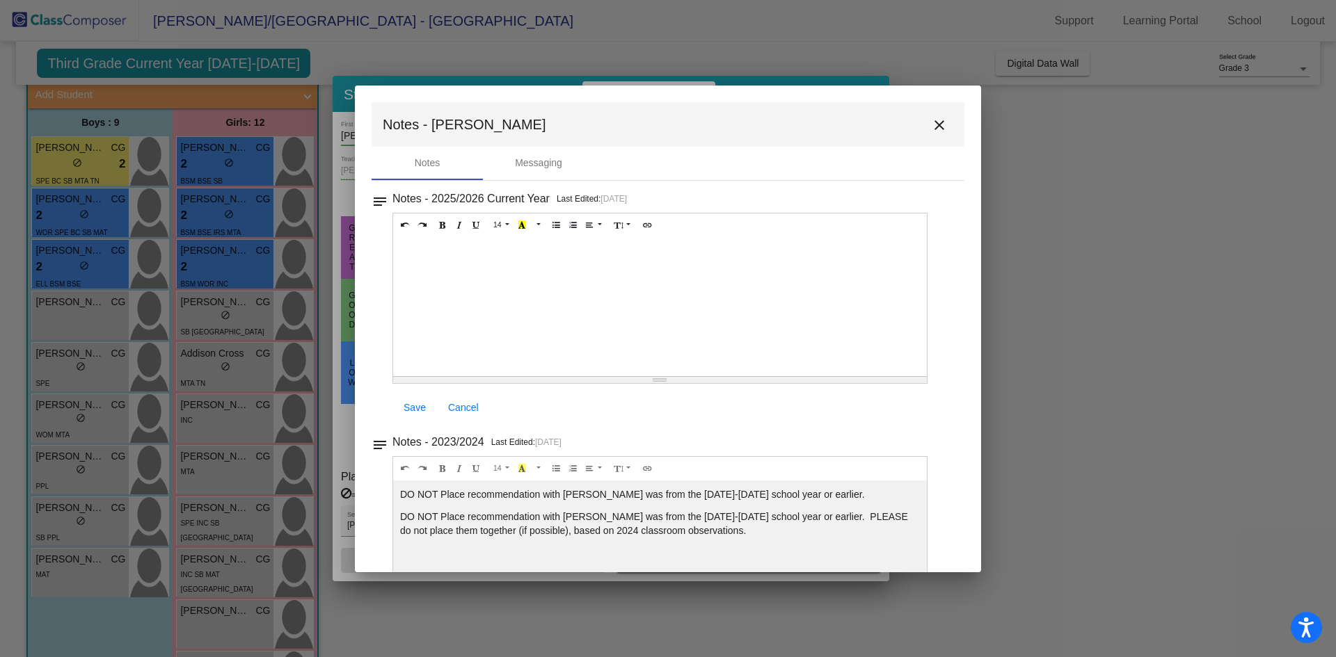
click at [933, 122] on mat-icon "close" at bounding box center [939, 125] width 17 height 17
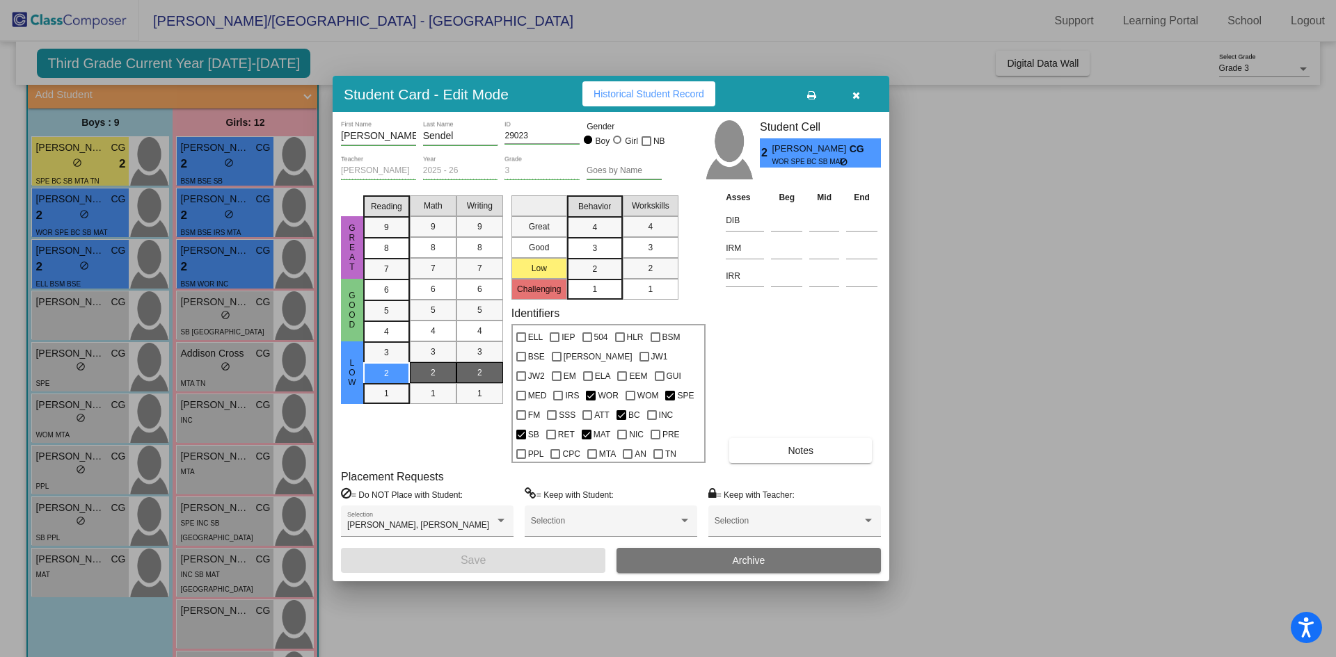
click at [67, 323] on div at bounding box center [668, 328] width 1336 height 657
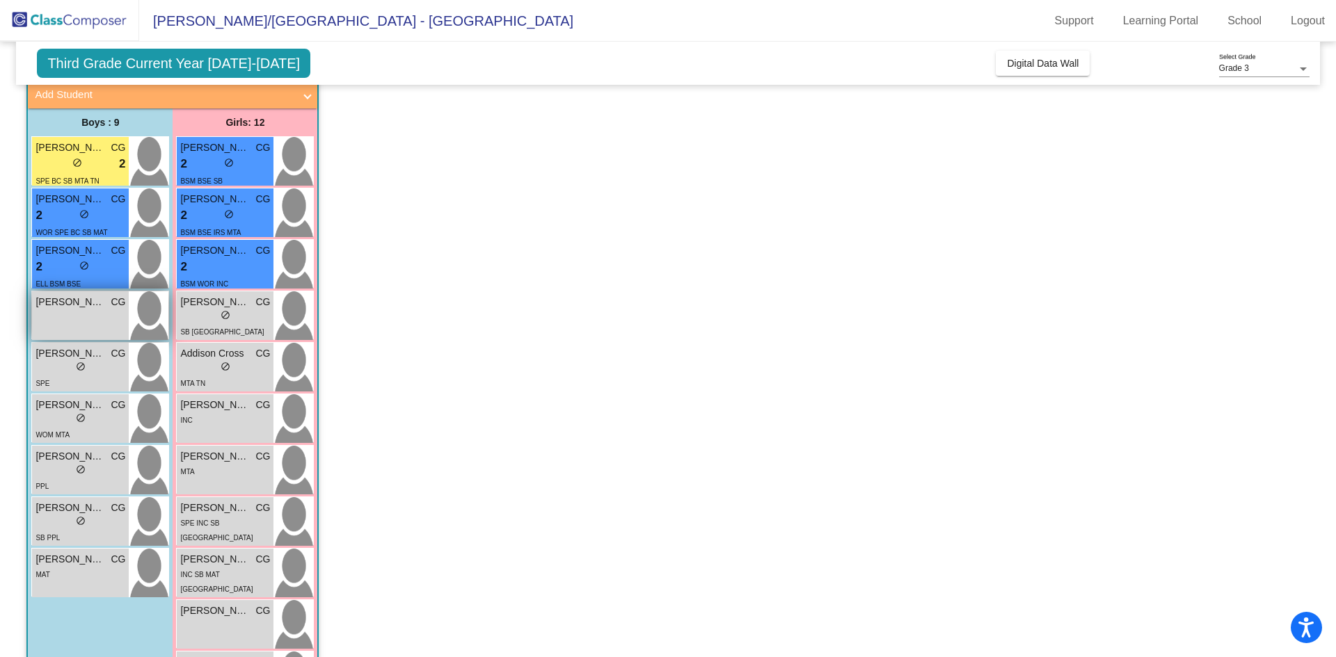
click at [93, 308] on span "[PERSON_NAME]" at bounding box center [70, 302] width 70 height 15
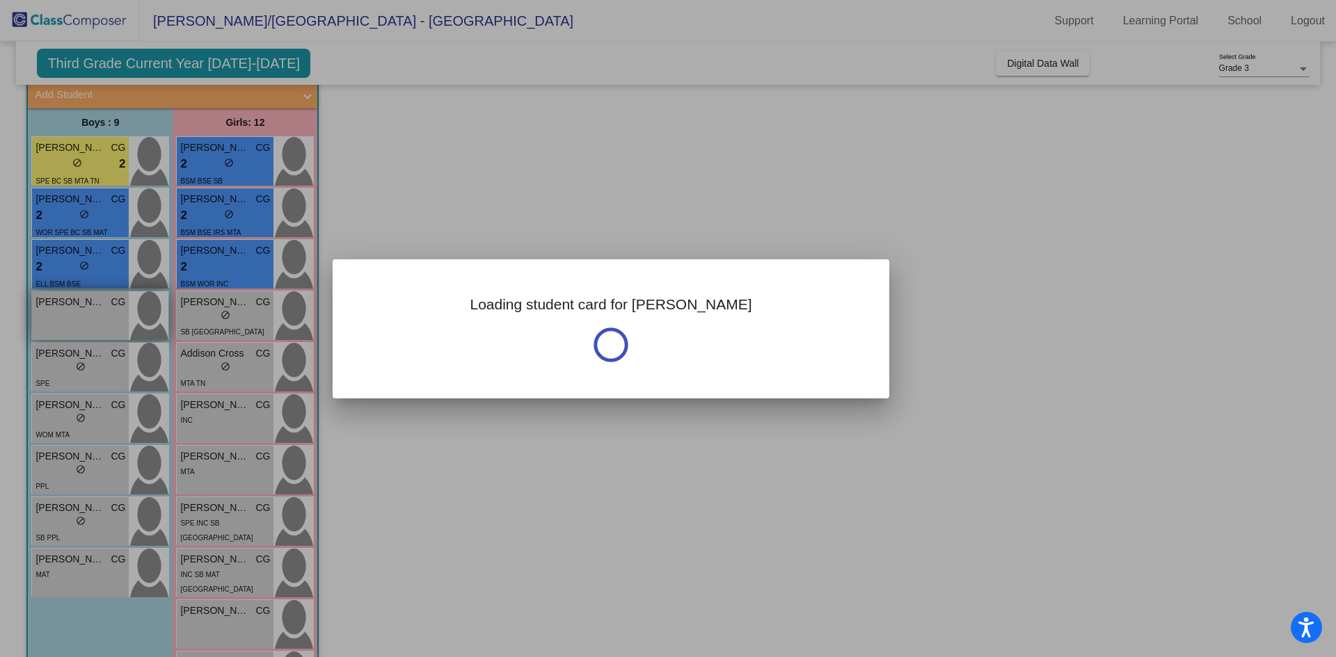
click at [93, 308] on div at bounding box center [668, 328] width 1336 height 657
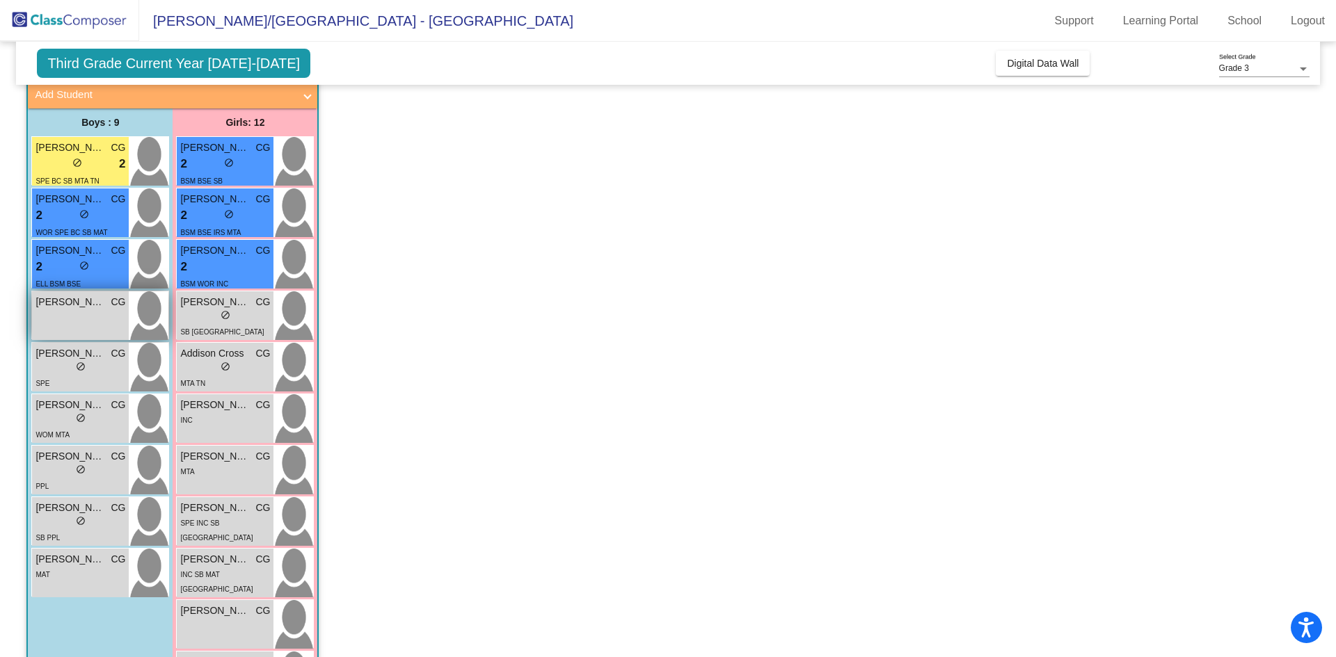
click at [93, 308] on span "[PERSON_NAME]" at bounding box center [70, 302] width 70 height 15
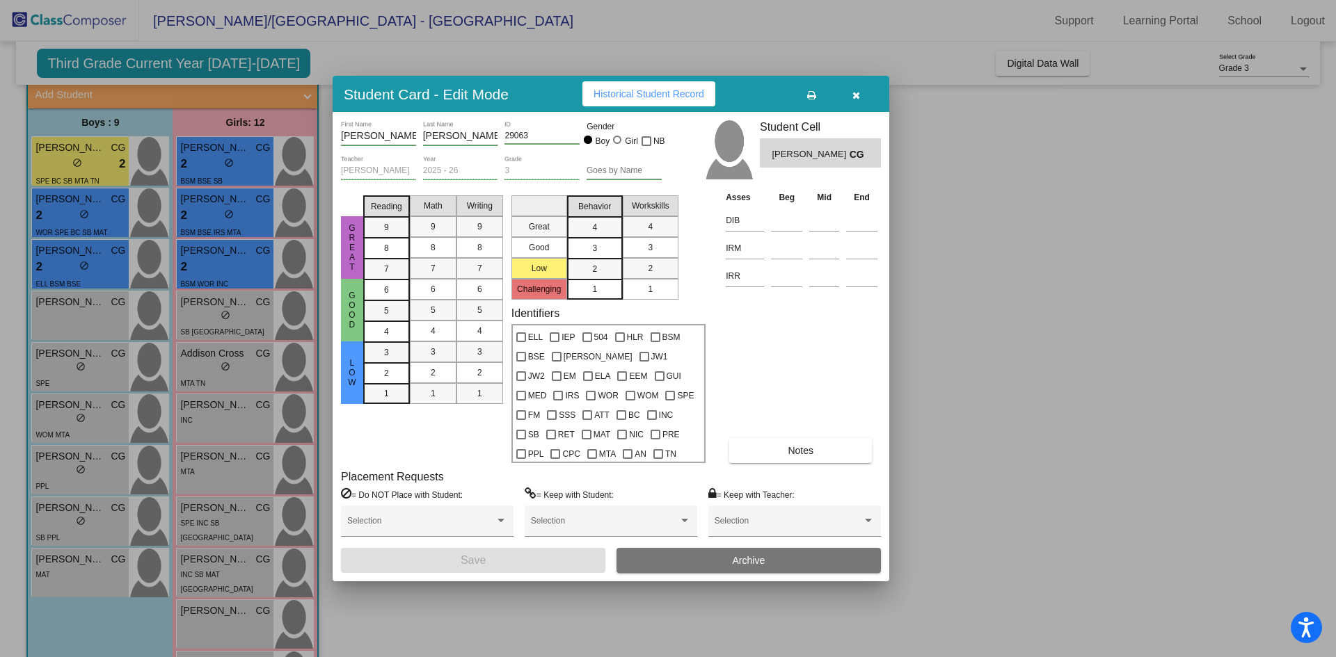
click at [792, 447] on span "Notes" at bounding box center [801, 450] width 26 height 11
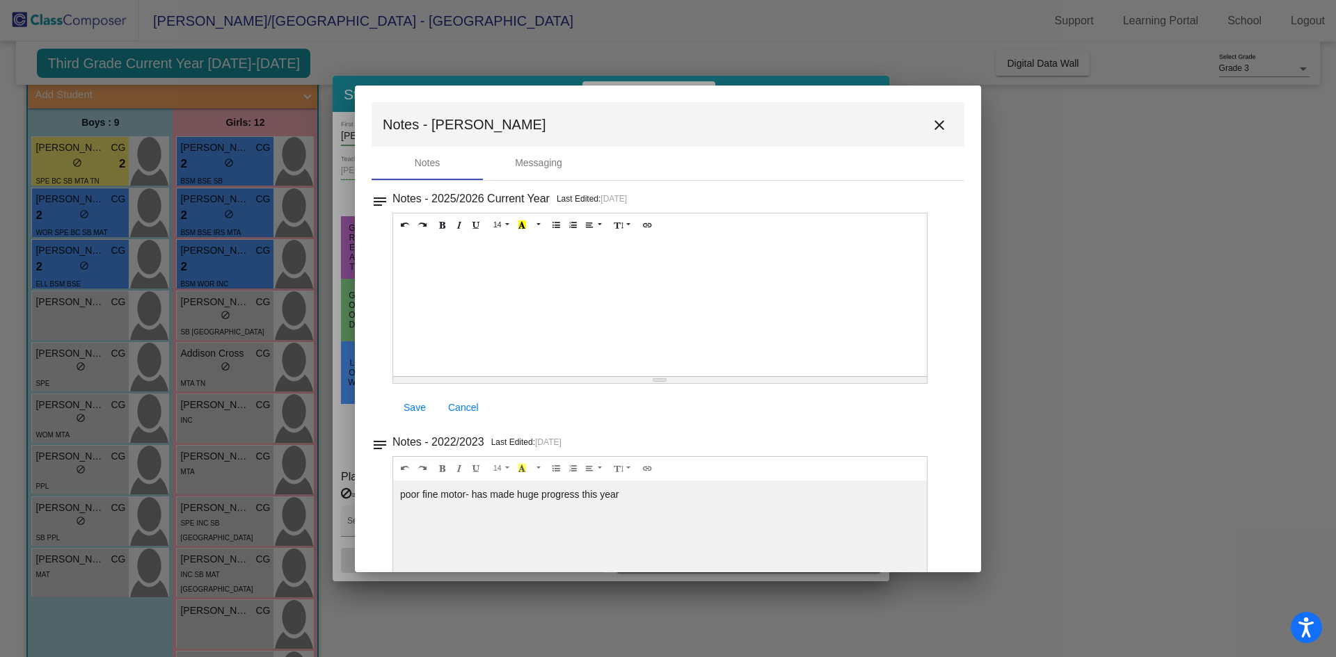
click at [932, 128] on mat-icon "close" at bounding box center [939, 125] width 17 height 17
